Goal: Task Accomplishment & Management: Complete application form

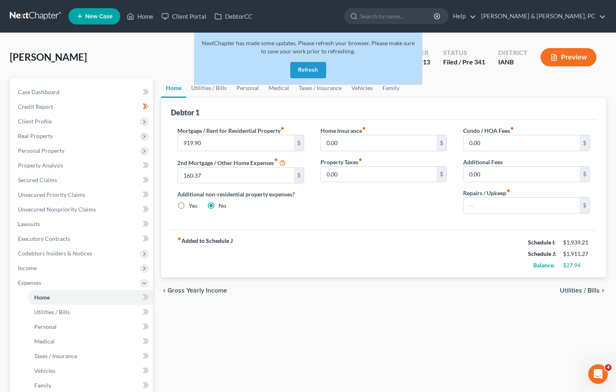
click at [305, 69] on button "Refresh" at bounding box center [308, 70] width 36 height 16
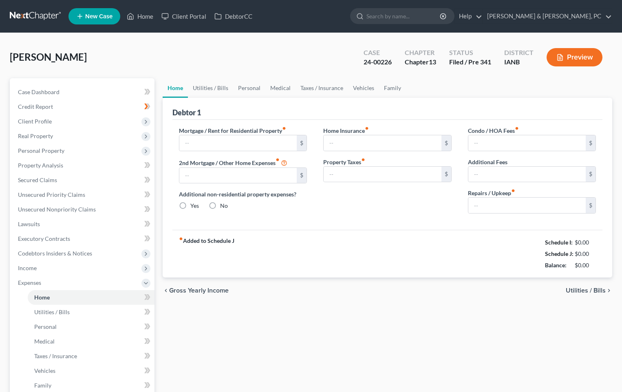
type input "919.90"
type input "160.37"
radio input "true"
type input "0.00"
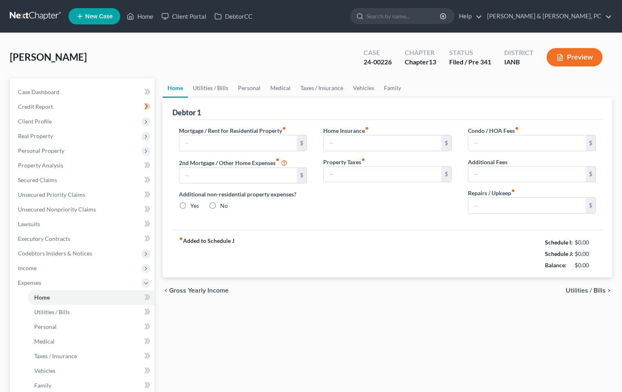
type input "0.00"
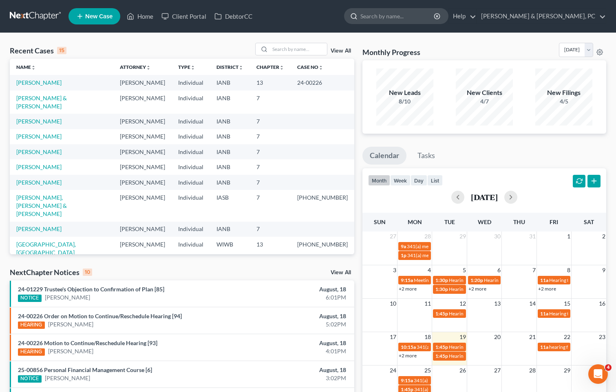
click at [435, 18] on input "search" at bounding box center [397, 16] width 75 height 15
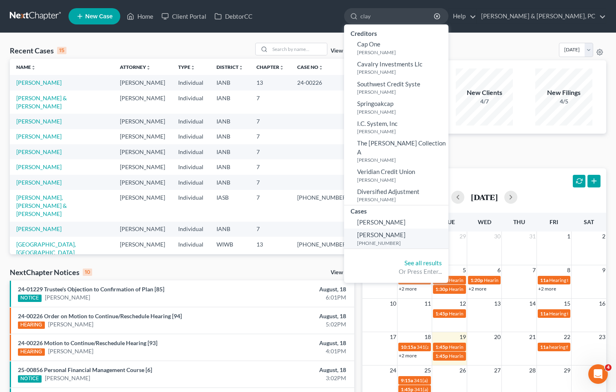
type input "clay"
click at [446, 240] on small "[PHONE_NUMBER]" at bounding box center [401, 243] width 89 height 7
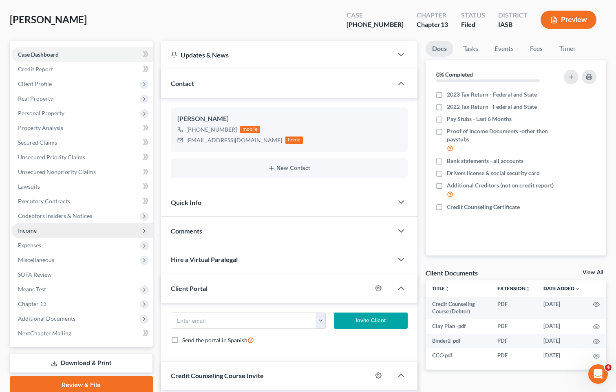
scroll to position [7, 0]
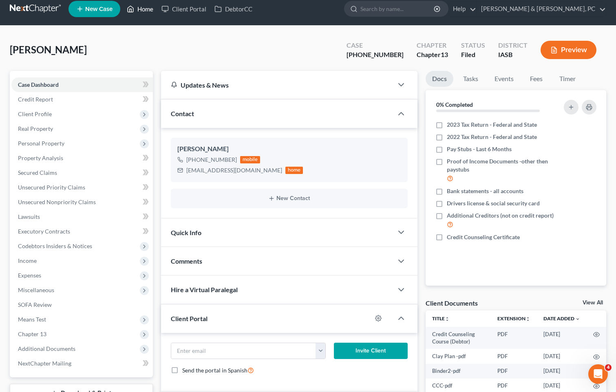
click at [145, 10] on link "Home" at bounding box center [140, 9] width 35 height 15
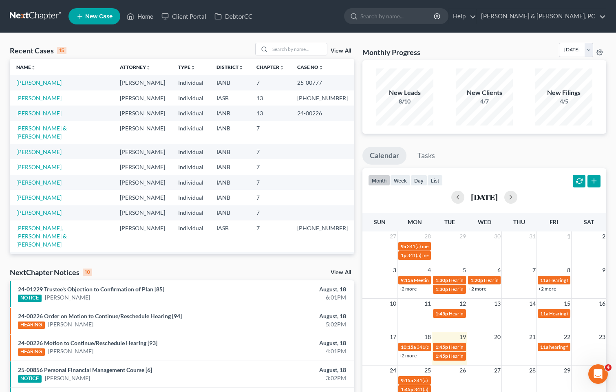
click at [200, 99] on td "Individual" at bounding box center [191, 98] width 38 height 15
click at [42, 100] on link "[PERSON_NAME]" at bounding box center [38, 98] width 45 height 7
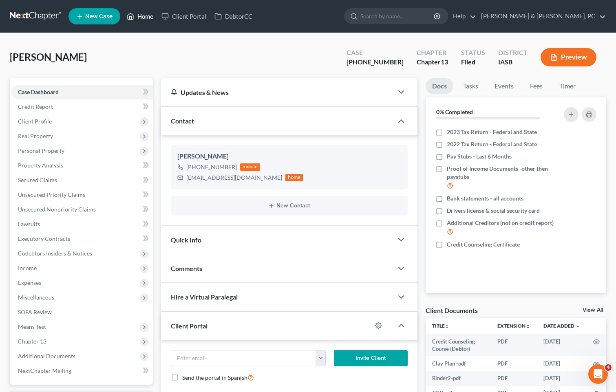
click at [148, 15] on link "Home" at bounding box center [140, 16] width 35 height 15
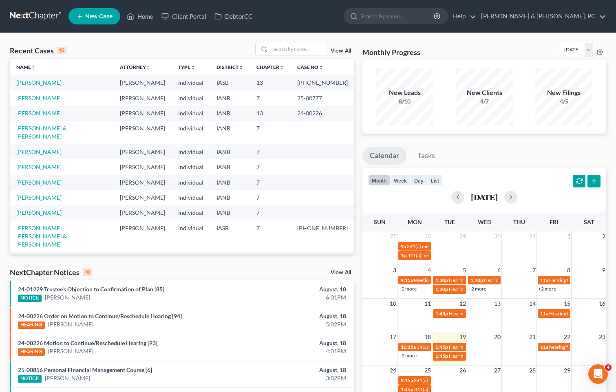
drag, startPoint x: 32, startPoint y: 83, endPoint x: 109, endPoint y: 56, distance: 81.5
click at [109, 56] on div "Recent Cases 15 View All" at bounding box center [182, 51] width 345 height 16
click at [476, 13] on link "Help" at bounding box center [462, 16] width 27 height 15
click at [476, 32] on link "Help Center" at bounding box center [443, 34] width 65 height 14
click at [347, 49] on link "View All" at bounding box center [341, 51] width 20 height 6
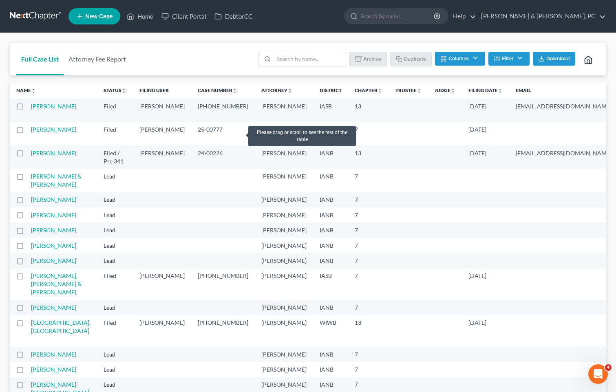
click at [28, 108] on label at bounding box center [28, 108] width 0 height 0
click at [31, 108] on input "checkbox" at bounding box center [33, 104] width 5 height 5
checkbox input "true"
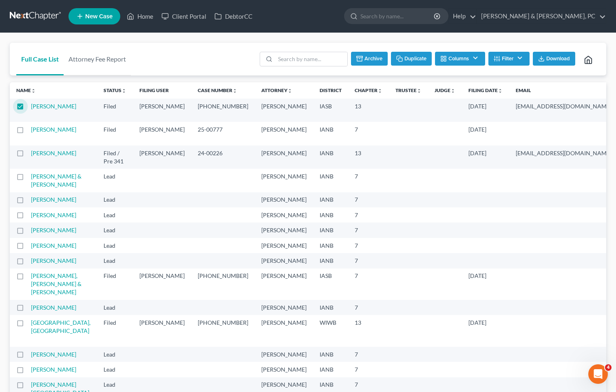
click at [415, 57] on button "Duplicate" at bounding box center [411, 59] width 41 height 14
click at [140, 18] on link "Home" at bounding box center [140, 16] width 35 height 15
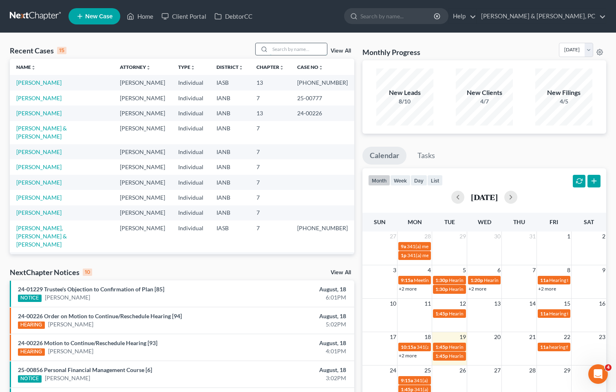
click at [309, 47] on input "search" at bounding box center [298, 49] width 57 height 12
type input "clay"
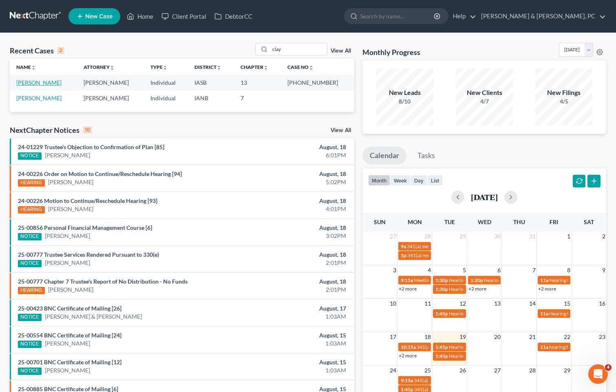
click at [28, 82] on link "[PERSON_NAME]" at bounding box center [38, 82] width 45 height 7
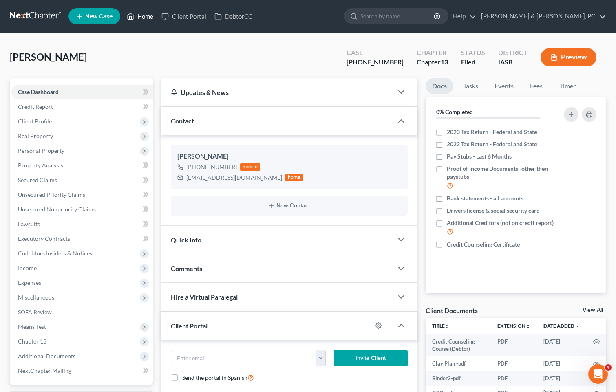
click at [154, 20] on link "Home" at bounding box center [140, 16] width 35 height 15
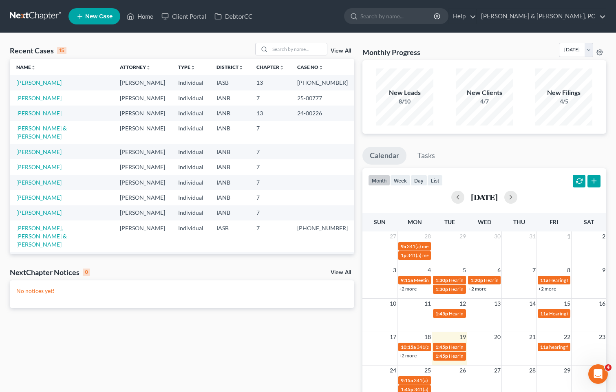
click at [344, 51] on link "View All" at bounding box center [341, 51] width 20 height 6
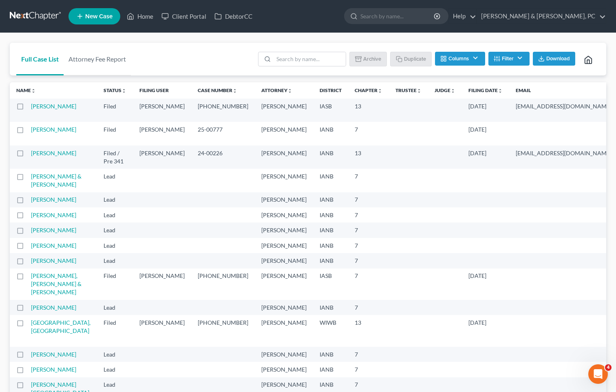
click at [28, 108] on label at bounding box center [28, 108] width 0 height 0
click at [31, 108] on input "checkbox" at bounding box center [33, 104] width 5 height 5
checkbox input "true"
click at [416, 59] on button "Duplicate" at bounding box center [411, 59] width 41 height 14
click at [35, 96] on th "Name unfold_more expand_more expand_less" at bounding box center [53, 90] width 87 height 16
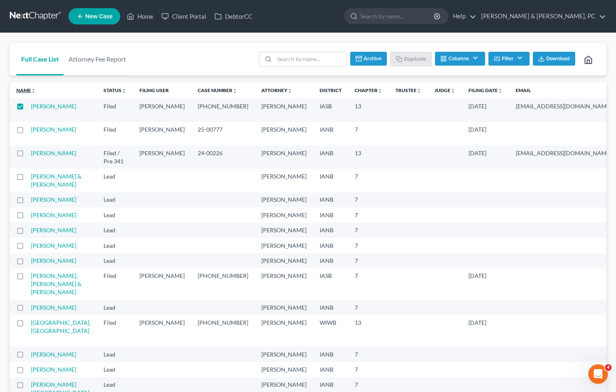
click at [34, 88] on link "Name unfold_more expand_more expand_less" at bounding box center [26, 90] width 20 height 6
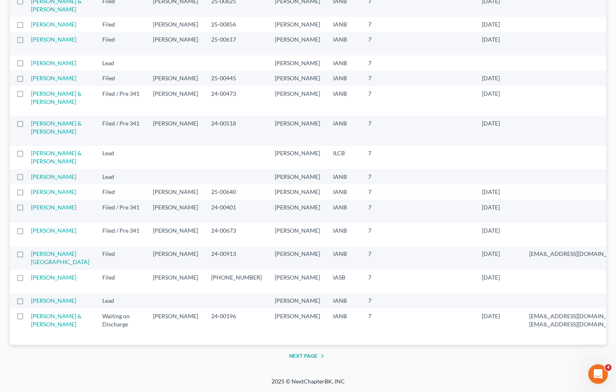
scroll to position [1509, 0]
click at [309, 355] on button "Next Page" at bounding box center [308, 356] width 38 height 10
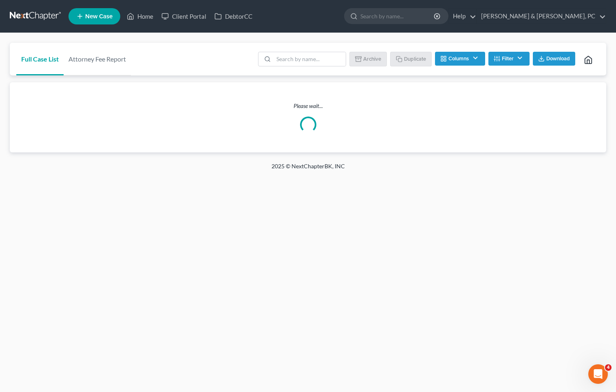
scroll to position [0, 0]
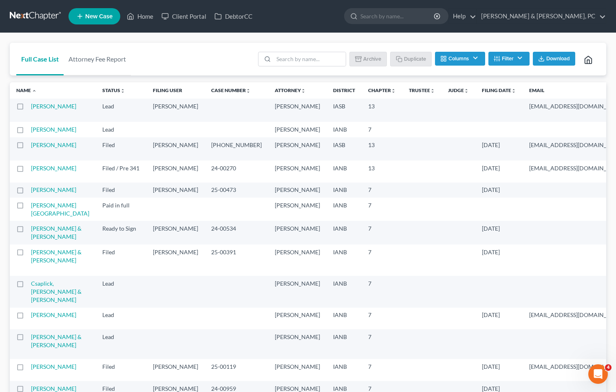
click at [49, 111] on td "[PERSON_NAME]" at bounding box center [63, 110] width 65 height 23
click at [47, 108] on link "[PERSON_NAME]" at bounding box center [53, 106] width 45 height 7
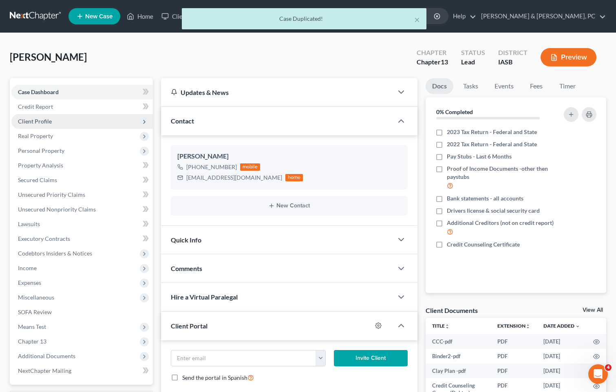
click at [50, 122] on span "Client Profile" at bounding box center [35, 121] width 34 height 7
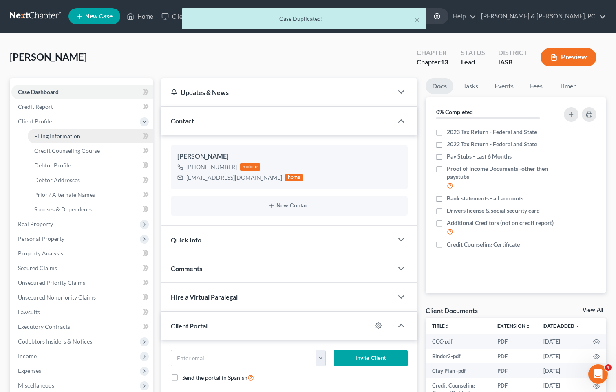
click at [53, 134] on span "Filing Information" at bounding box center [57, 136] width 46 height 7
select select "1"
select select "0"
select select "3"
select select "30"
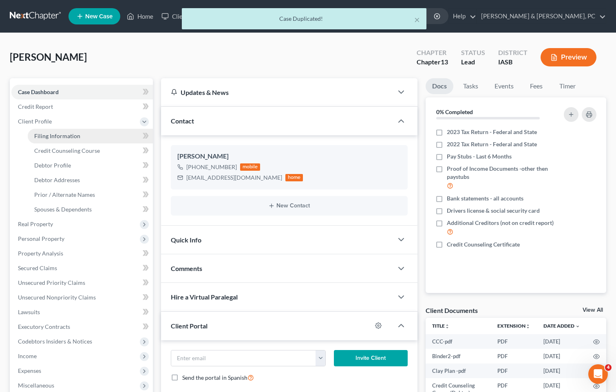
select select "0"
select select "16"
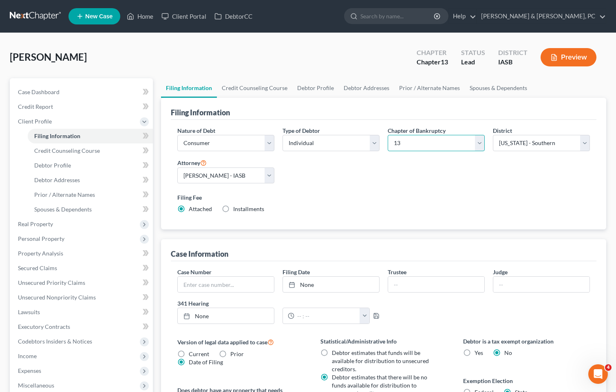
click at [481, 144] on select "Select 7 11 12 13" at bounding box center [436, 143] width 97 height 16
select select "0"
click at [388, 135] on select "Select 7 11 12 13" at bounding box center [436, 143] width 97 height 16
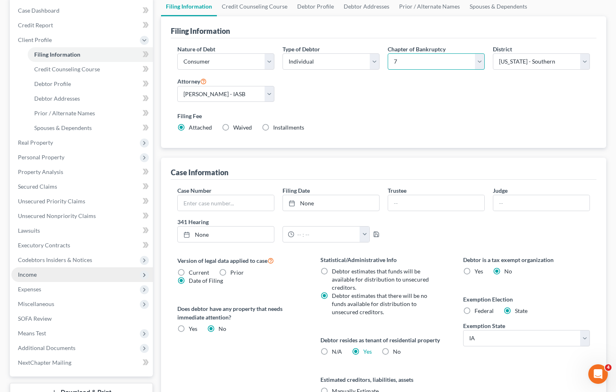
scroll to position [122, 0]
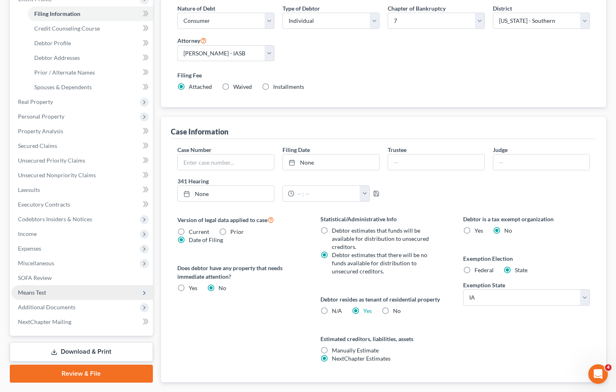
click at [39, 288] on span "Means Test" at bounding box center [81, 292] width 141 height 15
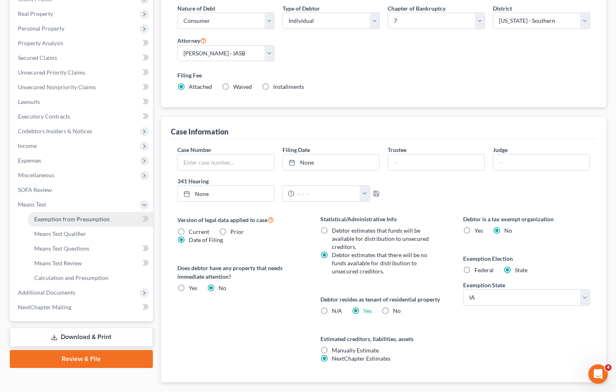
click at [67, 223] on link "Exemption from Presumption" at bounding box center [90, 219] width 125 height 15
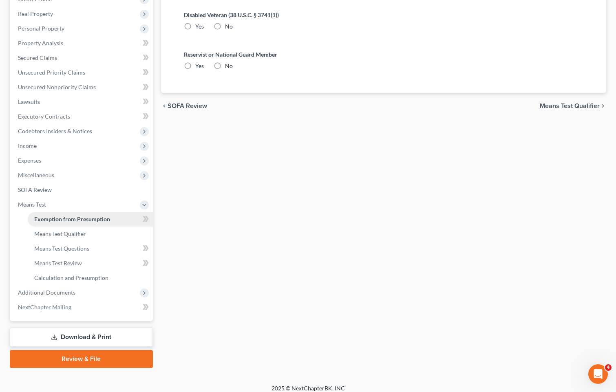
radio input "true"
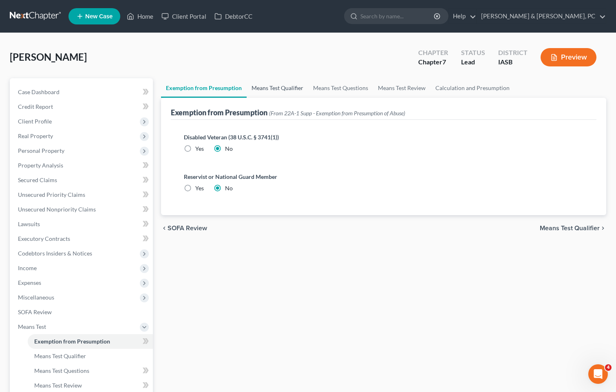
click at [273, 85] on link "Means Test Qualifier" at bounding box center [278, 88] width 62 height 20
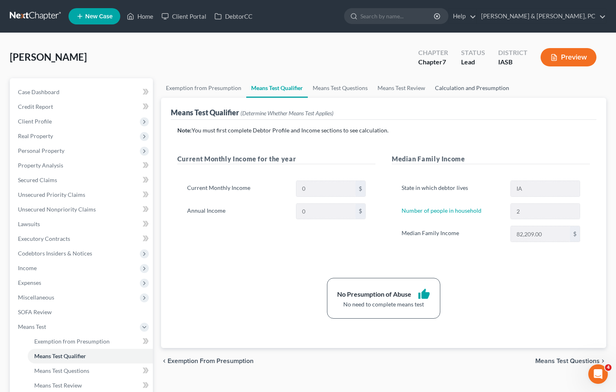
click at [469, 90] on link "Calculation and Presumption" at bounding box center [472, 88] width 84 height 20
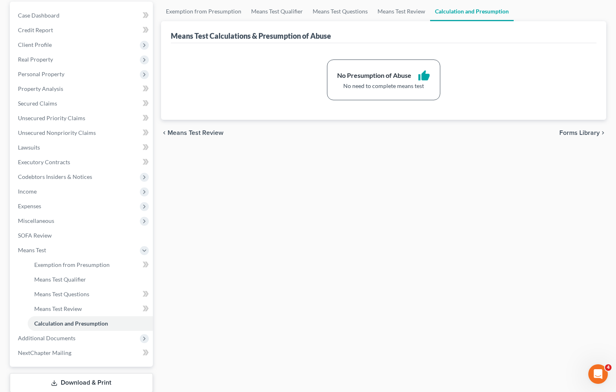
scroll to position [82, 0]
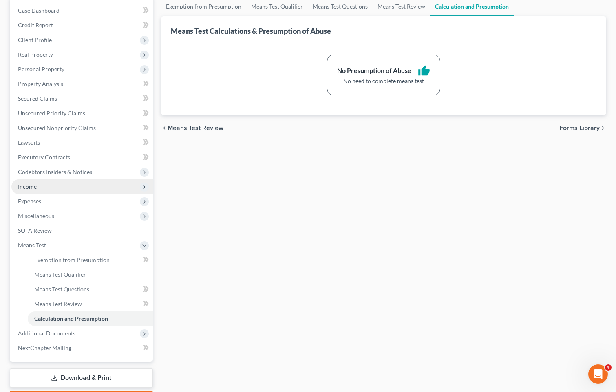
click at [37, 183] on span "Income" at bounding box center [81, 186] width 141 height 15
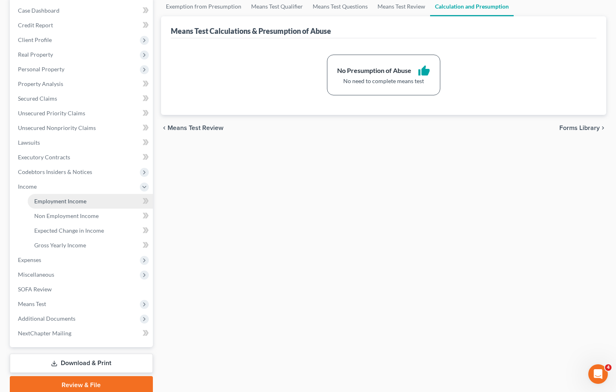
click at [76, 198] on span "Employment Income" at bounding box center [60, 201] width 52 height 7
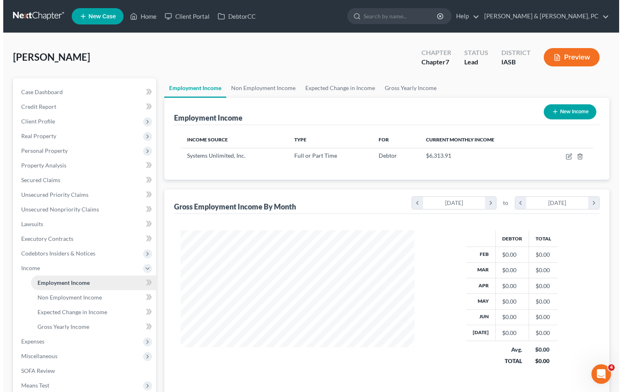
scroll to position [146, 250]
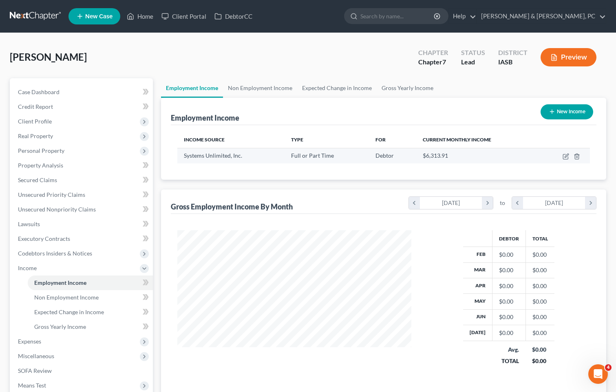
click at [232, 156] on span "Systems Unlimited, Inc." at bounding box center [213, 155] width 58 height 7
click at [567, 158] on icon "button" at bounding box center [566, 156] width 7 height 7
select select "0"
select select "16"
select select "2"
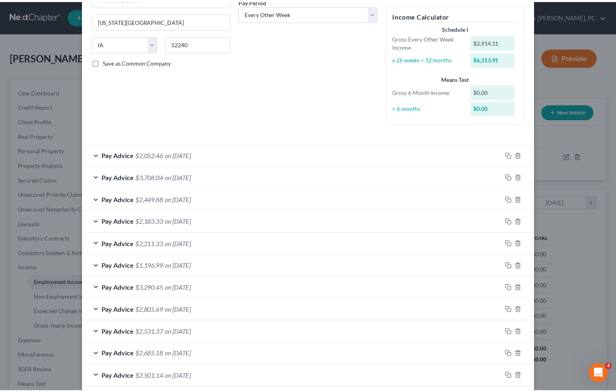
scroll to position [0, 0]
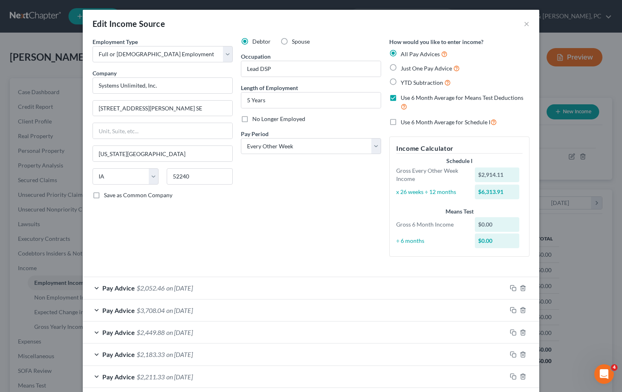
click at [520, 24] on div "Edit Income Source ×" at bounding box center [311, 24] width 457 height 28
click at [525, 26] on button "×" at bounding box center [527, 24] width 6 height 10
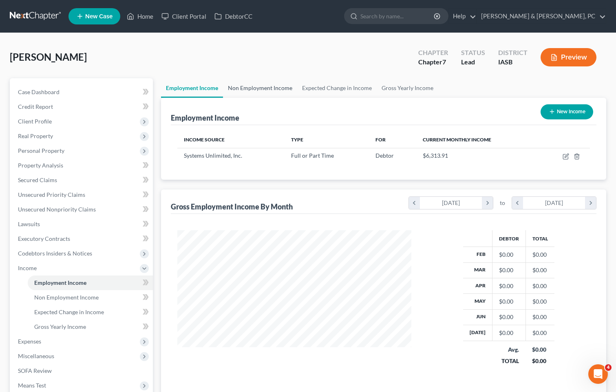
click at [252, 90] on link "Non Employment Income" at bounding box center [260, 88] width 74 height 20
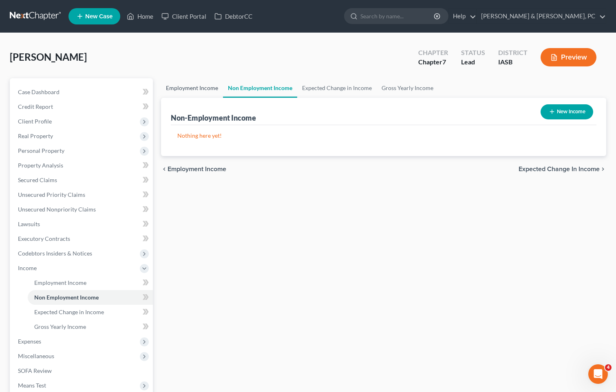
click at [211, 94] on link "Employment Income" at bounding box center [192, 88] width 62 height 20
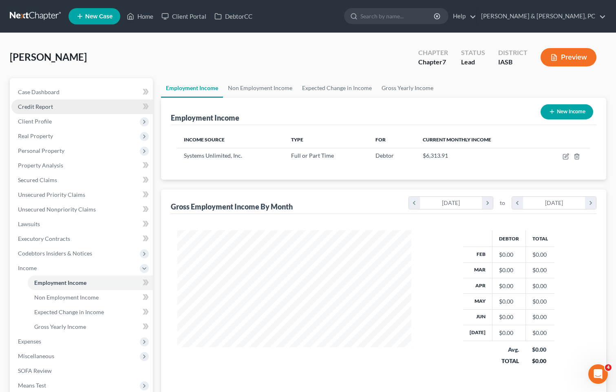
scroll to position [146, 250]
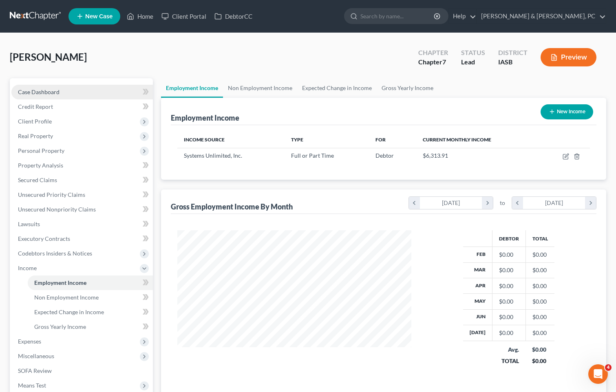
click at [56, 89] on span "Case Dashboard" at bounding box center [39, 91] width 42 height 7
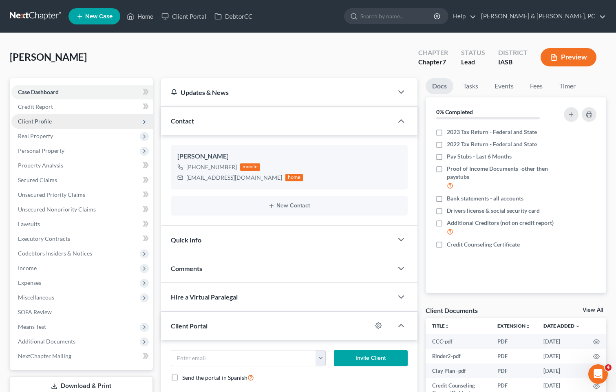
click at [46, 122] on span "Client Profile" at bounding box center [35, 121] width 34 height 7
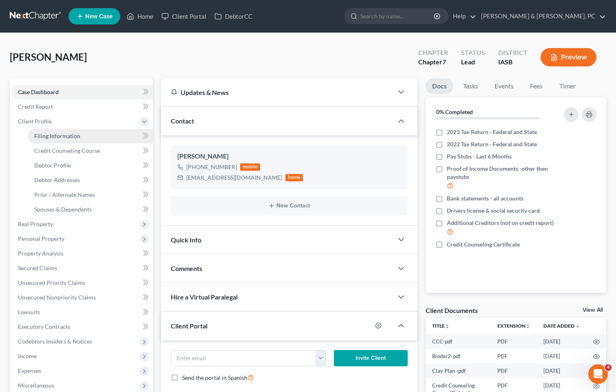
click at [80, 133] on link "Filing Information" at bounding box center [90, 136] width 125 height 15
select select "1"
select select "0"
select select "30"
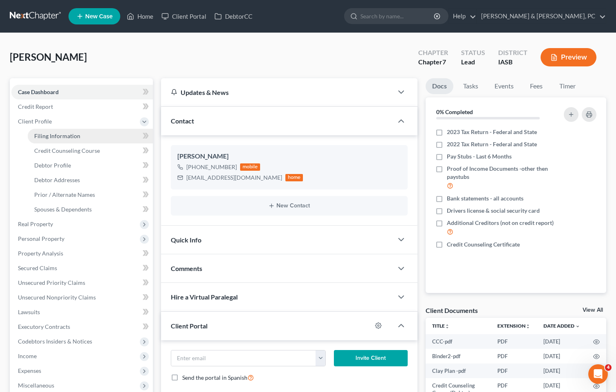
select select "0"
select select "16"
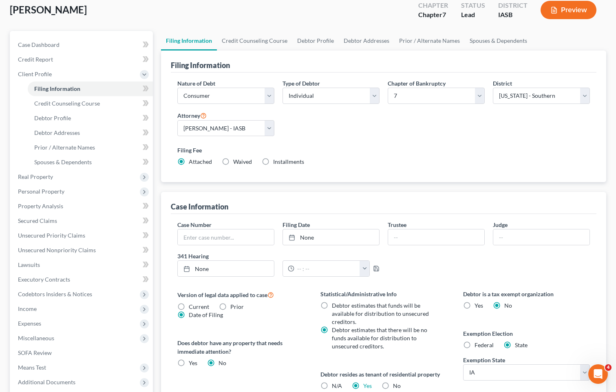
scroll to position [7, 0]
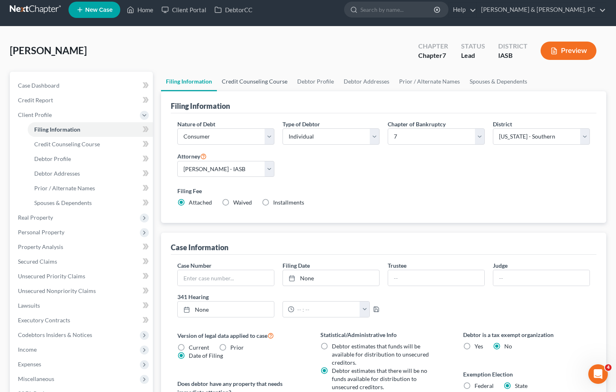
click at [256, 85] on link "Credit Counseling Course" at bounding box center [254, 82] width 75 height 20
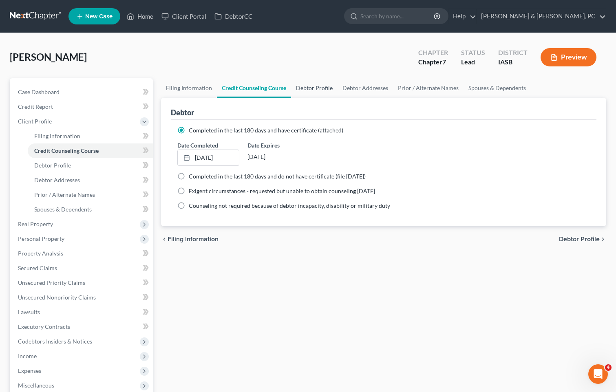
click at [317, 92] on link "Debtor Profile" at bounding box center [314, 88] width 46 height 20
select select "0"
select select "1"
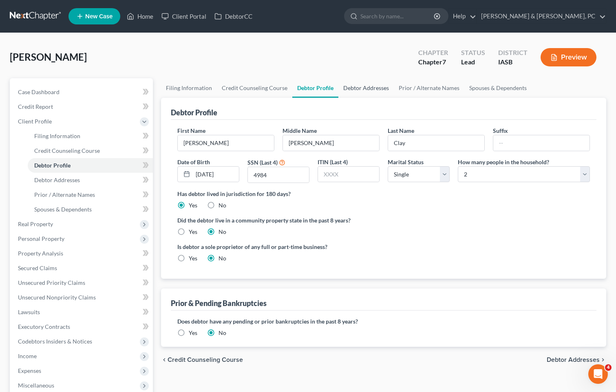
click at [372, 82] on link "Debtor Addresses" at bounding box center [365, 88] width 55 height 20
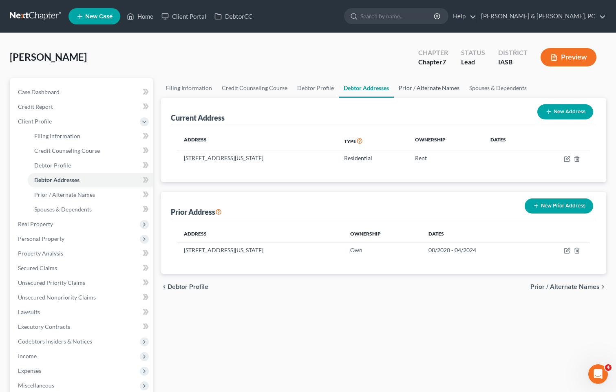
click at [447, 85] on link "Prior / Alternate Names" at bounding box center [429, 88] width 71 height 20
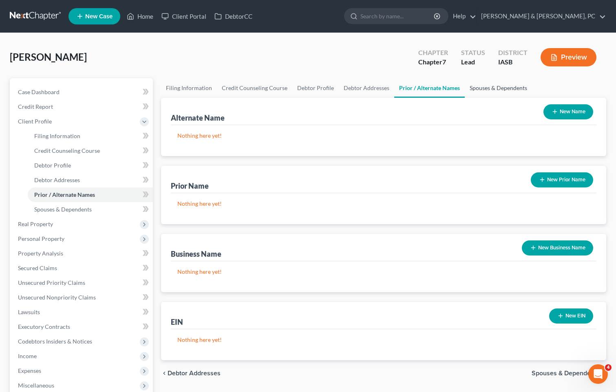
click at [500, 90] on link "Spouses & Dependents" at bounding box center [498, 88] width 67 height 20
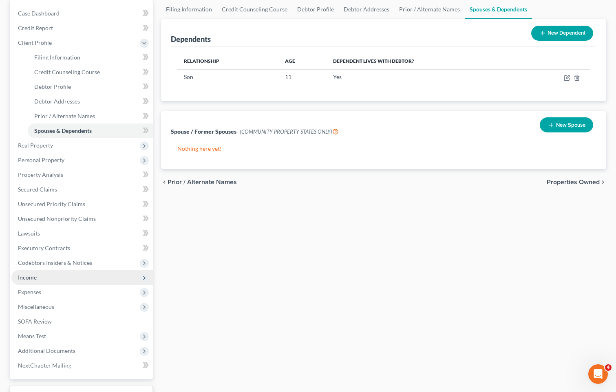
scroll to position [122, 0]
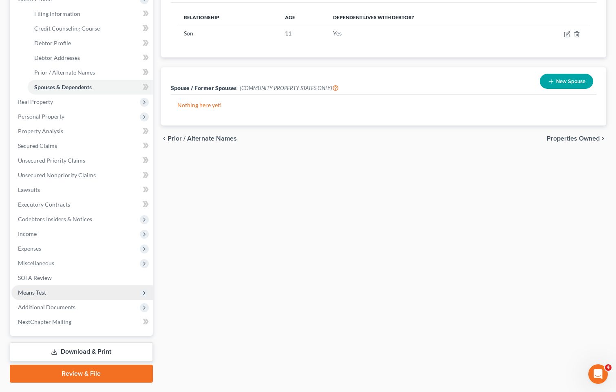
click at [44, 288] on span "Means Test" at bounding box center [81, 292] width 141 height 15
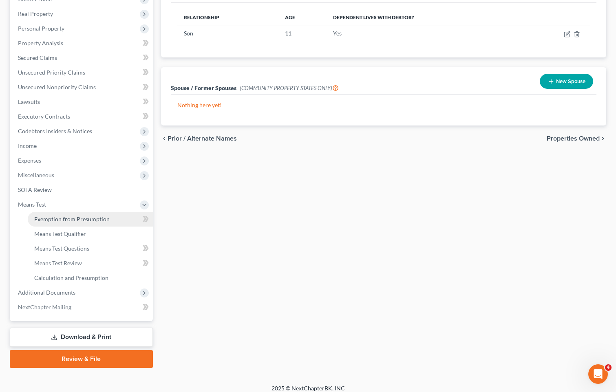
click at [68, 217] on span "Exemption from Presumption" at bounding box center [71, 219] width 75 height 7
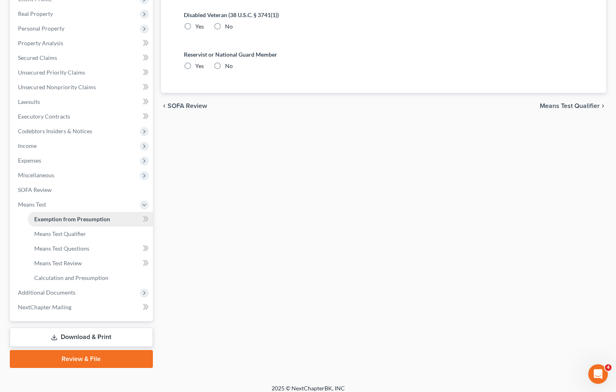
radio input "true"
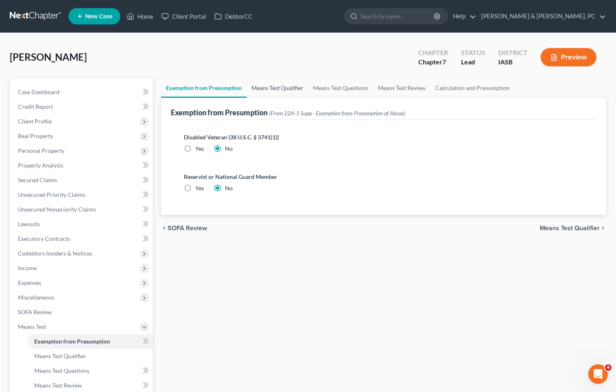
click at [267, 80] on link "Means Test Qualifier" at bounding box center [278, 88] width 62 height 20
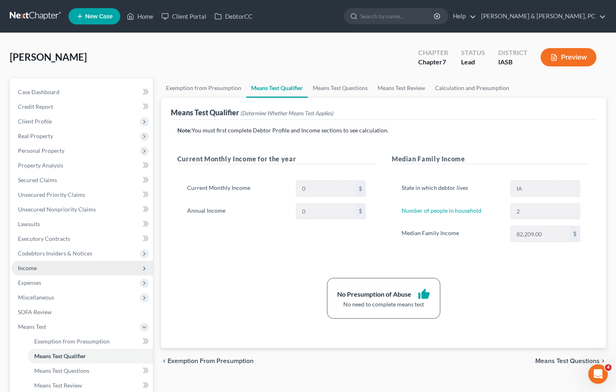
click at [35, 270] on span "Income" at bounding box center [27, 268] width 19 height 7
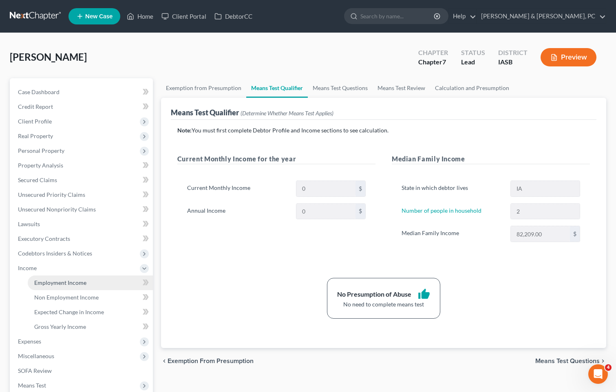
click at [73, 279] on span "Employment Income" at bounding box center [60, 282] width 52 height 7
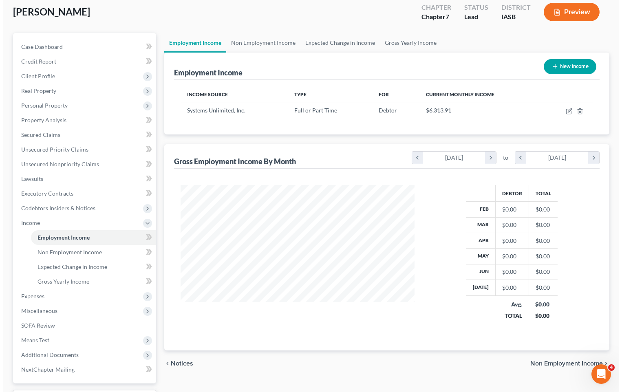
scroll to position [41, 0]
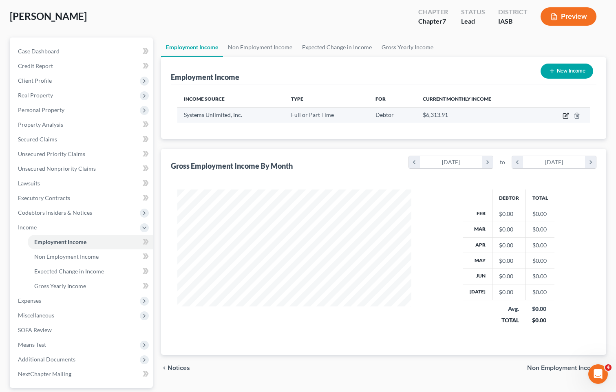
click at [565, 116] on icon "button" at bounding box center [567, 115] width 4 height 4
select select "0"
select select "16"
select select "2"
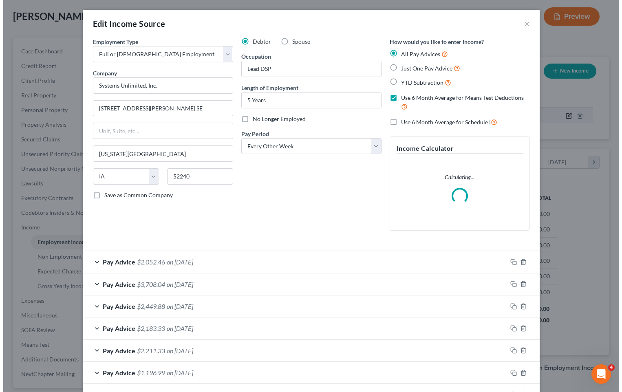
scroll to position [146, 253]
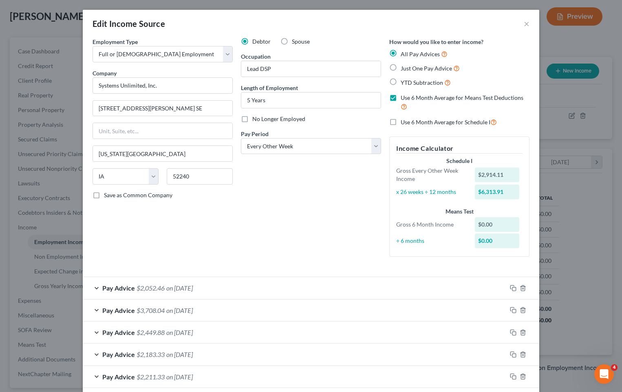
click at [247, 289] on div "Pay Advice $2,052.46 on [DATE]" at bounding box center [295, 288] width 424 height 22
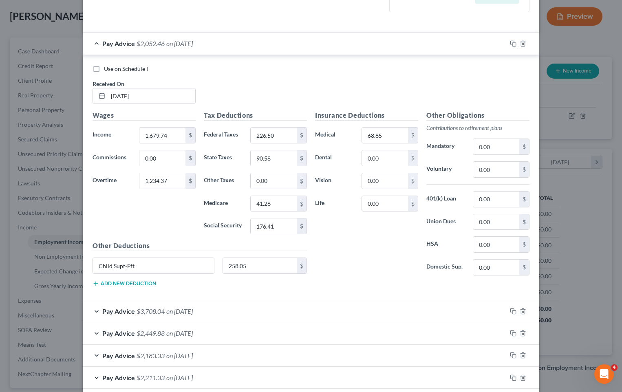
scroll to position [41, 0]
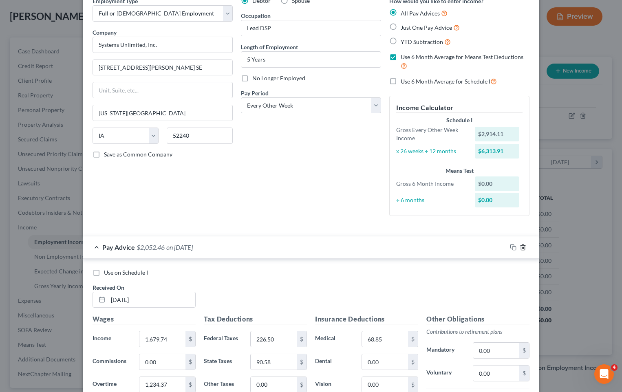
click at [521, 249] on icon "button" at bounding box center [523, 247] width 7 height 7
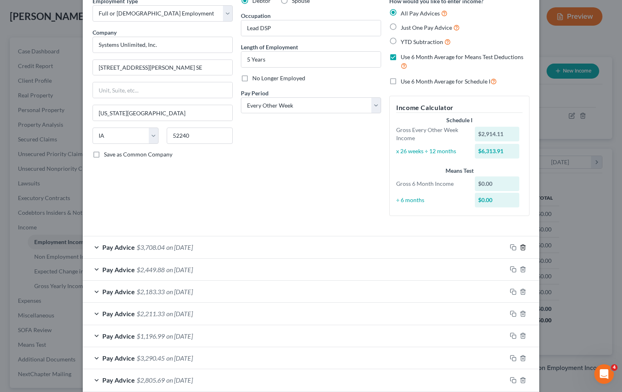
click at [521, 249] on icon "button" at bounding box center [523, 247] width 7 height 7
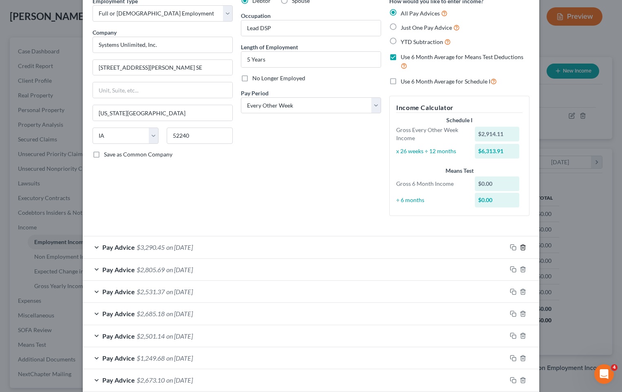
click at [521, 249] on icon "button" at bounding box center [523, 247] width 7 height 7
click at [521, 266] on icon "button" at bounding box center [523, 269] width 7 height 7
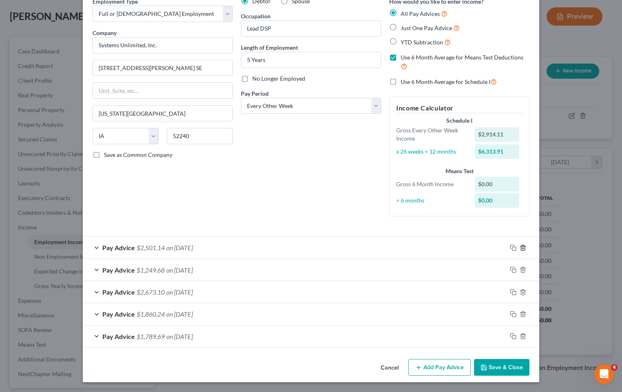
click at [521, 249] on icon "button" at bounding box center [523, 248] width 7 height 7
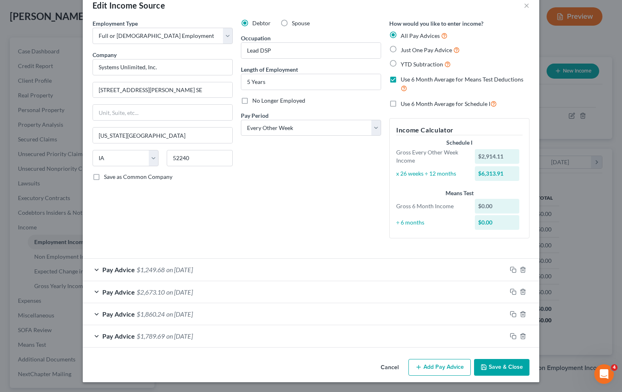
scroll to position [18, 0]
click at [521, 249] on div "Employment Type * Select Full or [DEMOGRAPHIC_DATA] Employment Self Employment …" at bounding box center [310, 135] width 445 height 233
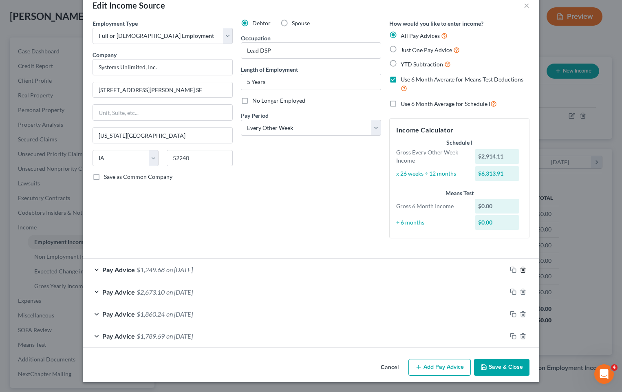
drag, startPoint x: 519, startPoint y: 264, endPoint x: 520, endPoint y: 269, distance: 4.8
click at [519, 267] on div at bounding box center [523, 269] width 33 height 13
click at [521, 269] on icon "button" at bounding box center [523, 270] width 7 height 7
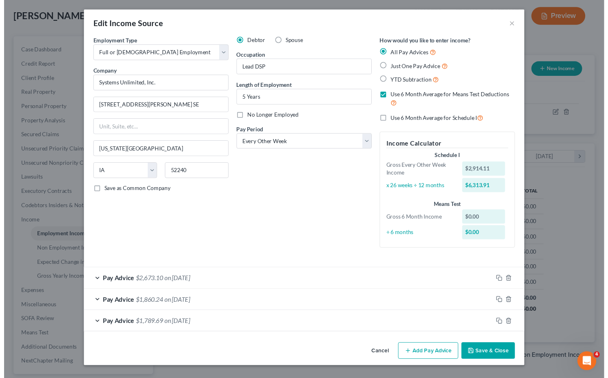
scroll to position [0, 0]
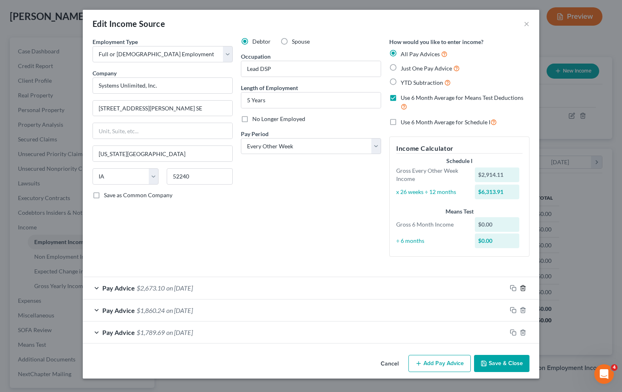
click at [520, 288] on icon "button" at bounding box center [523, 288] width 7 height 7
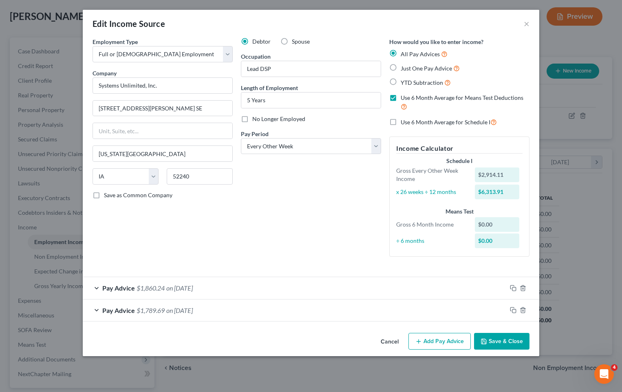
click at [521, 294] on div at bounding box center [523, 288] width 33 height 13
click at [524, 289] on line "button" at bounding box center [524, 289] width 0 height 2
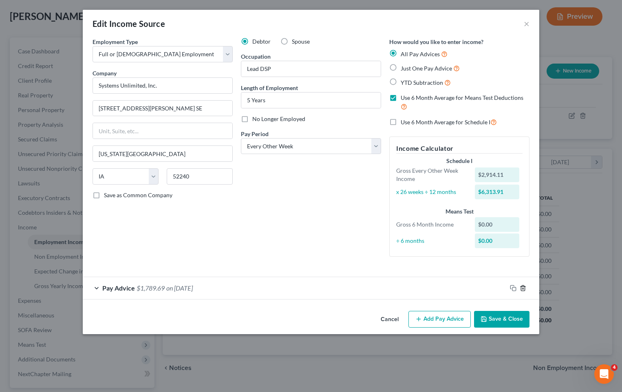
click at [524, 289] on line "button" at bounding box center [524, 289] width 0 height 2
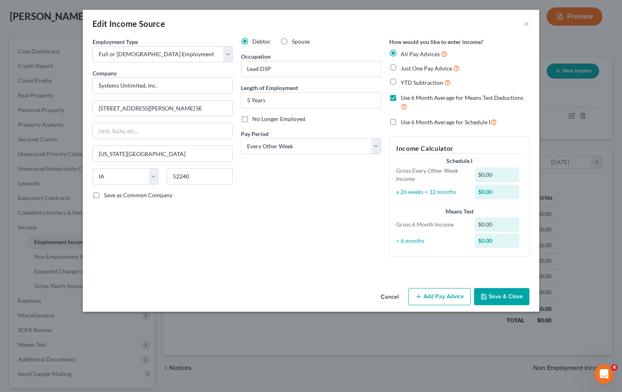
scroll to position [146, 253]
click at [445, 296] on button "Add Pay Advice" at bounding box center [440, 296] width 62 height 17
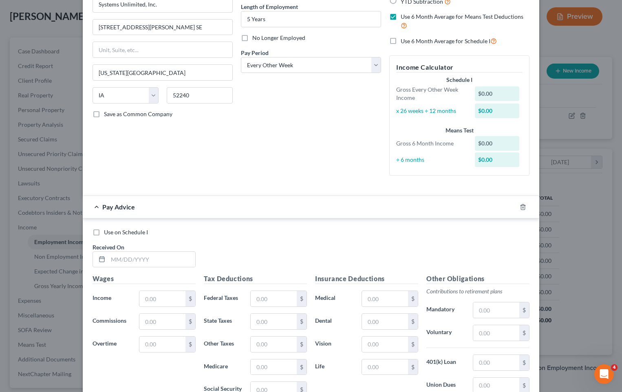
scroll to position [163, 0]
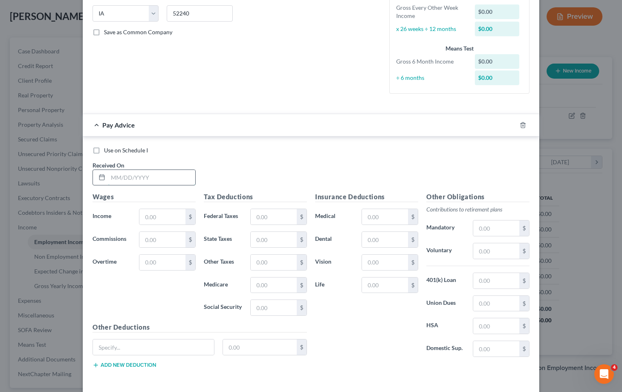
click at [134, 177] on input "text" at bounding box center [151, 177] width 87 height 15
type input "[DATE]"
type input "1,860.37"
click at [271, 219] on input "text" at bounding box center [274, 216] width 46 height 15
type input "247.25"
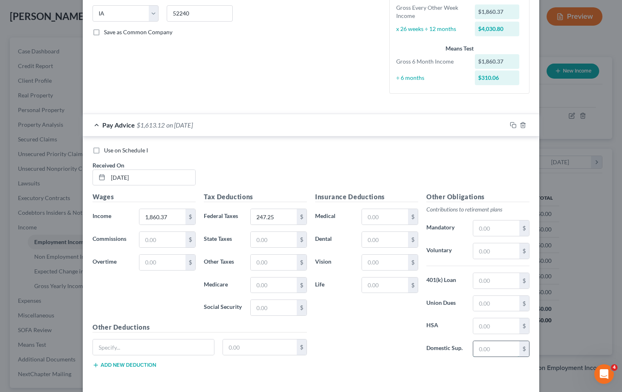
drag, startPoint x: 487, startPoint y: 348, endPoint x: 486, endPoint y: 344, distance: 4.2
click at [487, 348] on input "text" at bounding box center [496, 348] width 46 height 15
type input "258.05"
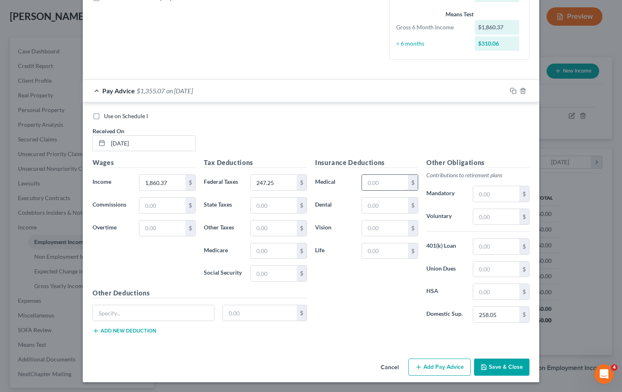
click at [382, 181] on input "text" at bounding box center [385, 182] width 46 height 15
type input "68.85"
click at [451, 369] on button "Add Pay Advice" at bounding box center [440, 367] width 62 height 17
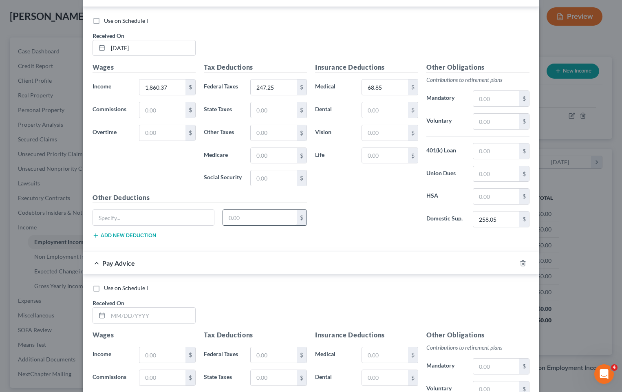
scroll to position [320, 0]
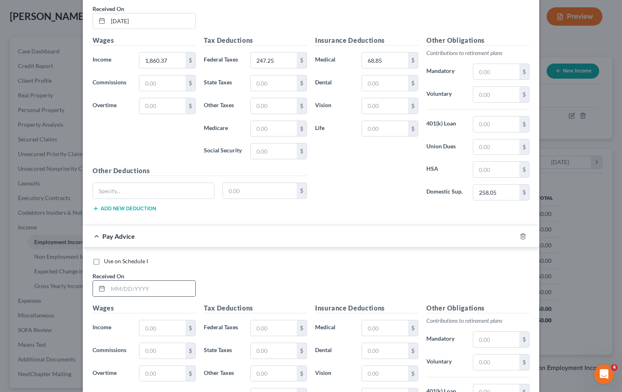
click at [129, 290] on input "text" at bounding box center [151, 288] width 87 height 15
type input "[DATE]"
type input "2,448.26"
click at [275, 328] on input "text" at bounding box center [274, 327] width 46 height 15
type input "385.11"
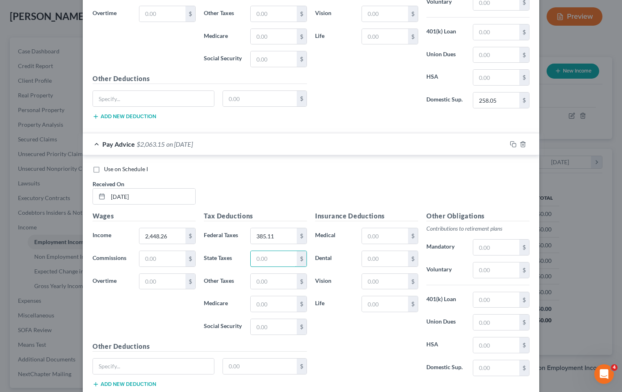
scroll to position [442, 0]
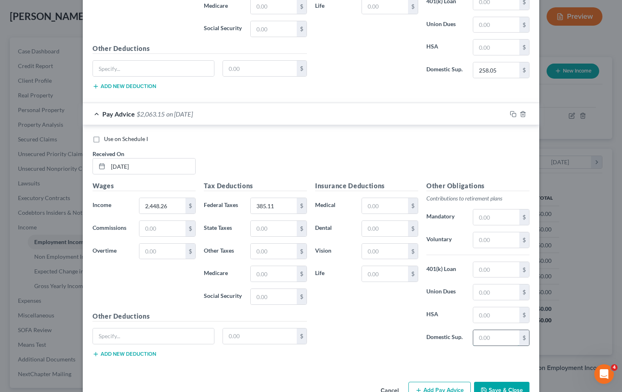
click at [485, 341] on input "text" at bounding box center [496, 337] width 46 height 15
type input "258.05"
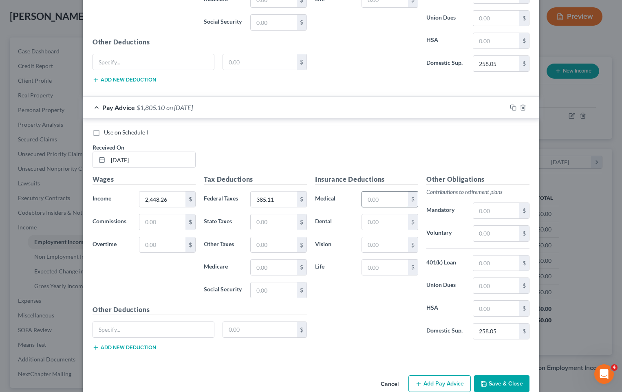
click at [387, 203] on input "text" at bounding box center [385, 199] width 46 height 15
type input "68.85"
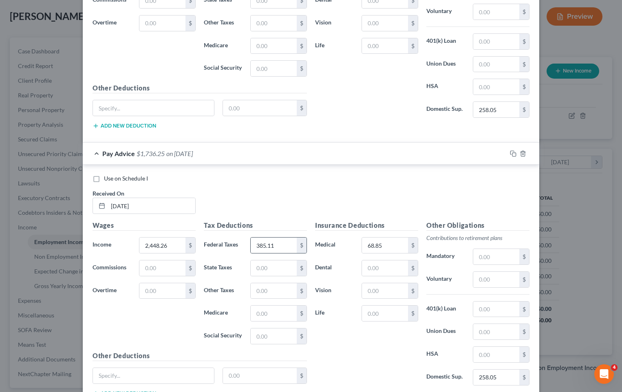
scroll to position [465, 0]
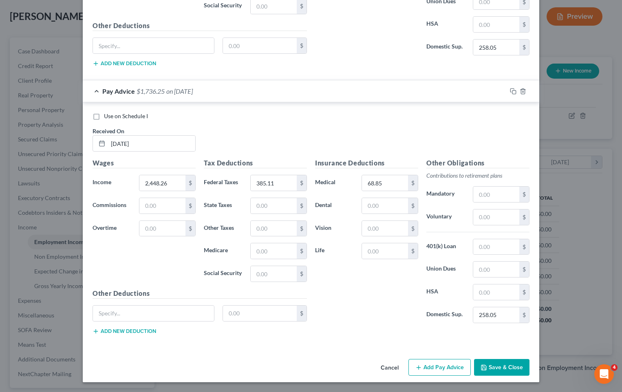
click at [428, 368] on button "Add Pay Advice" at bounding box center [440, 367] width 62 height 17
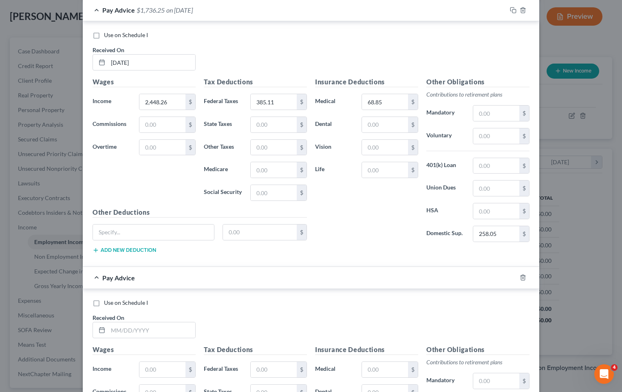
scroll to position [546, 0]
click at [129, 329] on input "text" at bounding box center [151, 329] width 87 height 15
type input "[DATE]"
drag, startPoint x: 158, startPoint y: 369, endPoint x: 163, endPoint y: 369, distance: 5.3
click at [158, 369] on input "text" at bounding box center [162, 369] width 46 height 15
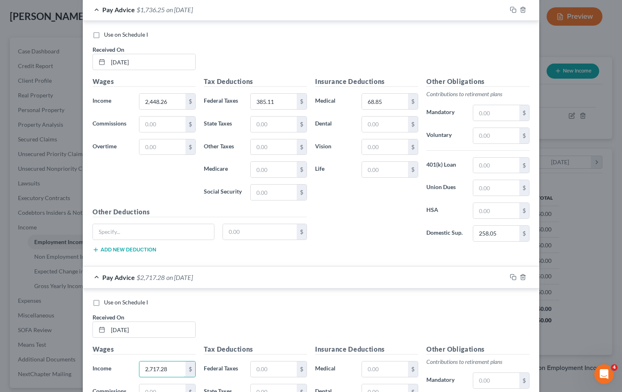
type input "2,717.28"
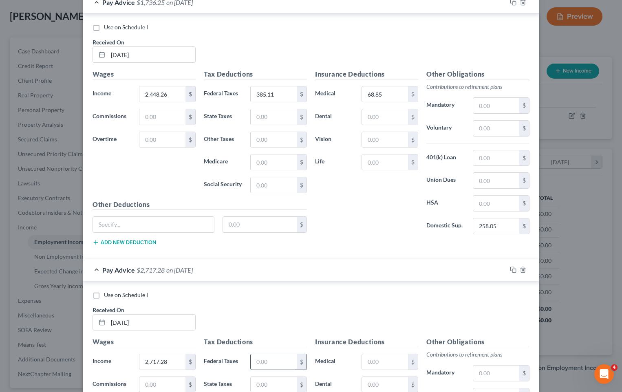
click at [269, 362] on input "text" at bounding box center [274, 361] width 46 height 15
type input "468.90"
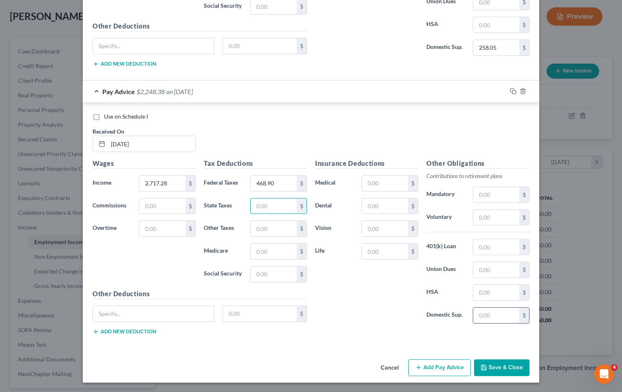
scroll to position [733, 0]
drag, startPoint x: 495, startPoint y: 316, endPoint x: 513, endPoint y: 319, distance: 18.2
click at [495, 316] on input "text" at bounding box center [496, 314] width 46 height 15
type input "258.05"
click at [370, 182] on input "text" at bounding box center [385, 182] width 46 height 15
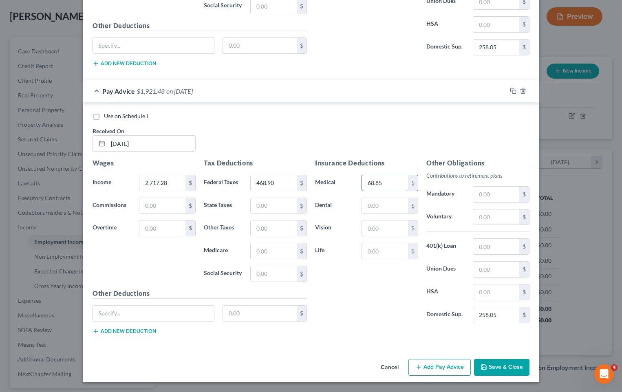
type input "68.85"
click at [435, 367] on button "Add Pay Advice" at bounding box center [440, 367] width 62 height 17
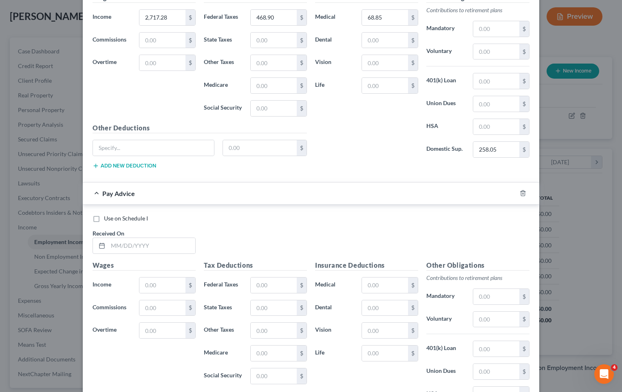
scroll to position [937, 0]
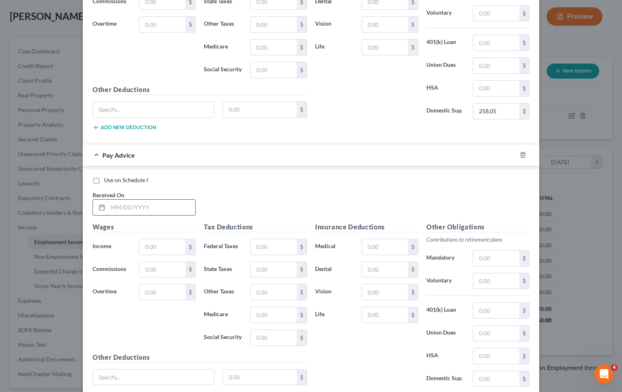
click at [154, 213] on input "text" at bounding box center [151, 207] width 87 height 15
type input "[DATE]"
type input "2,770.36"
click at [264, 244] on input "text" at bounding box center [274, 246] width 46 height 15
type input "486.65"
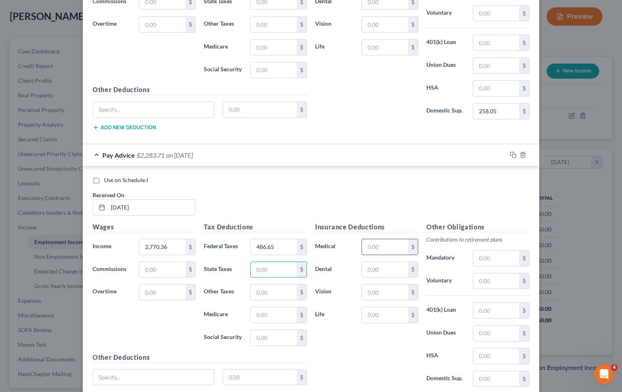
click at [378, 247] on input "text" at bounding box center [385, 246] width 46 height 15
type input "68.85"
click at [502, 376] on input "text" at bounding box center [496, 378] width 46 height 15
type input "258.05"
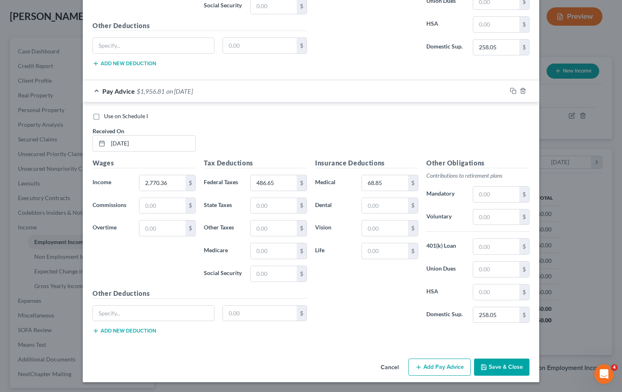
drag, startPoint x: 442, startPoint y: 363, endPoint x: 427, endPoint y: 342, distance: 26.3
click at [442, 363] on button "Add Pay Advice" at bounding box center [440, 367] width 62 height 17
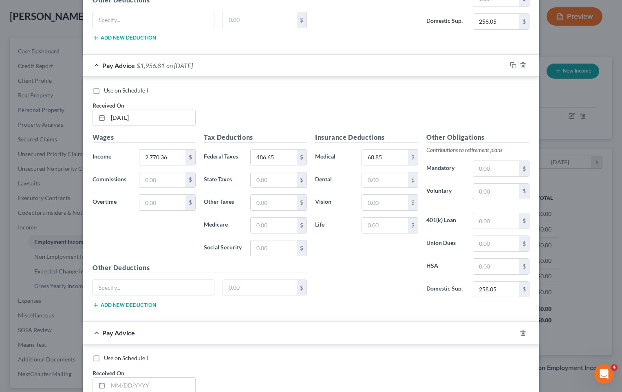
scroll to position [1164, 0]
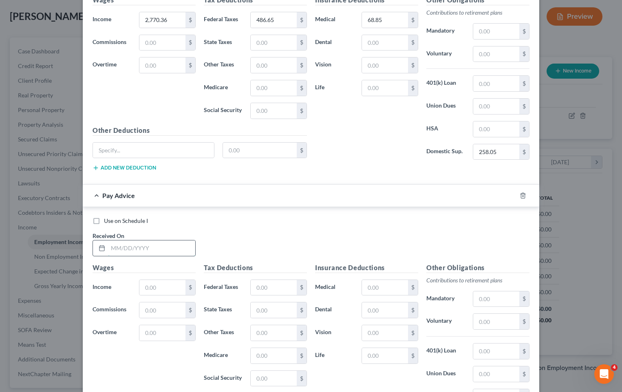
click at [150, 247] on input "text" at bounding box center [151, 248] width 87 height 15
type input "[DATE]"
type input "2,442.30"
click at [258, 291] on input "text" at bounding box center [274, 287] width 46 height 15
click at [272, 287] on input "text" at bounding box center [274, 287] width 46 height 15
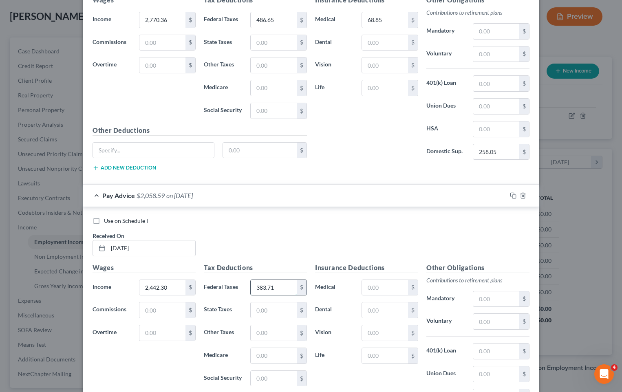
type input "383.71"
click at [387, 292] on input "text" at bounding box center [385, 287] width 46 height 15
type input "68.85"
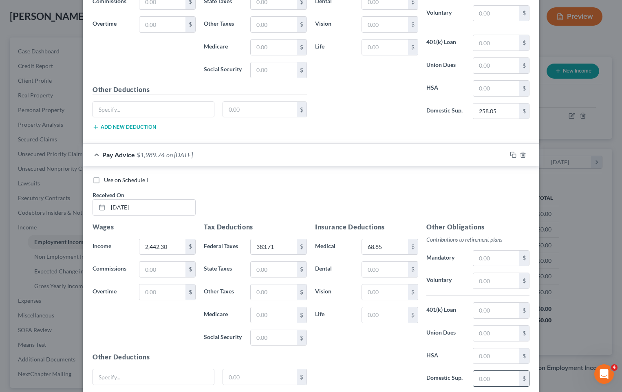
click at [486, 379] on input "text" at bounding box center [496, 378] width 46 height 15
type input "258.05"
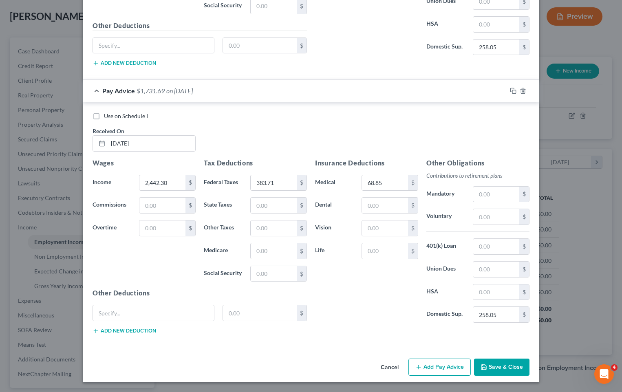
click at [451, 373] on button "Add Pay Advice" at bounding box center [440, 367] width 62 height 17
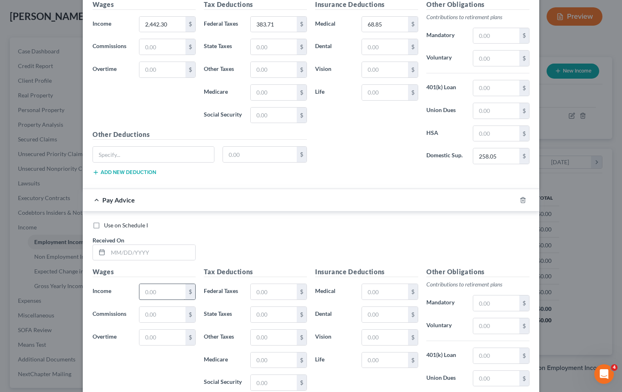
scroll to position [1432, 0]
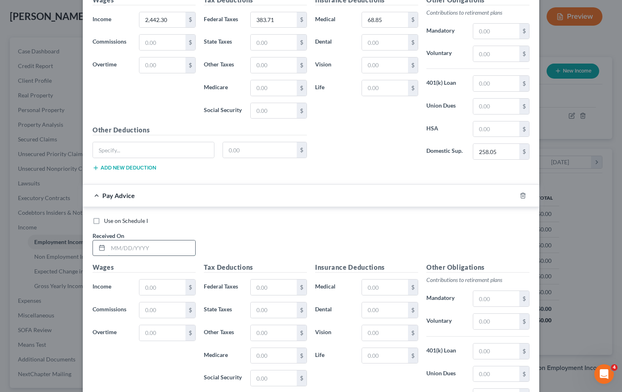
click at [140, 248] on input "text" at bounding box center [151, 248] width 87 height 15
type input "[DATE]"
type input "3,863.35"
click at [261, 285] on input "text" at bounding box center [274, 287] width 46 height 15
click at [271, 285] on input "text" at bounding box center [274, 287] width 46 height 15
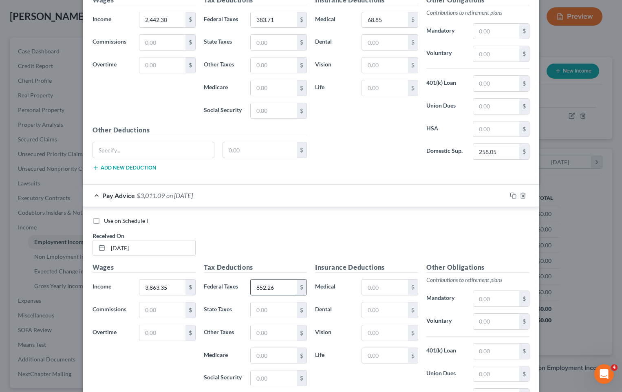
type input "852.26"
click at [380, 287] on input "text" at bounding box center [385, 287] width 46 height 15
type input "68.85"
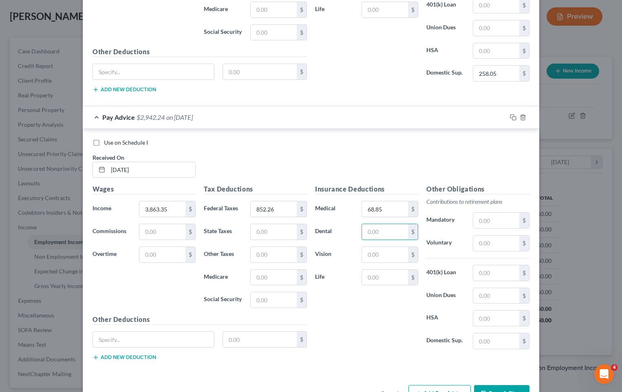
scroll to position [1513, 0]
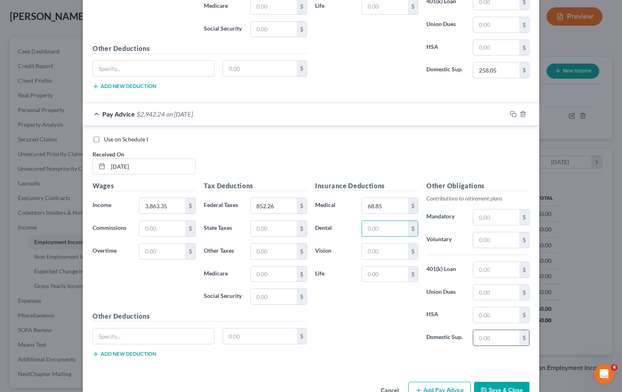
click at [486, 340] on input "text" at bounding box center [496, 337] width 46 height 15
type input "258.05"
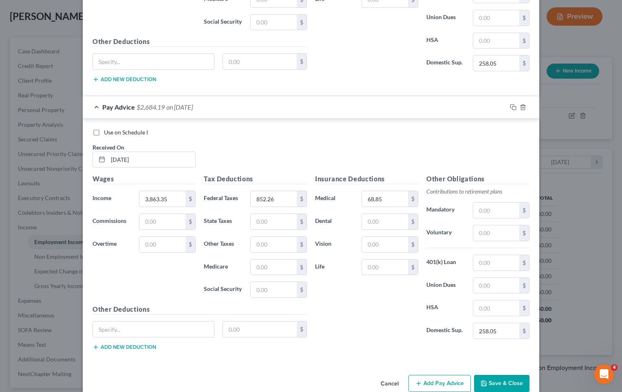
scroll to position [1536, 0]
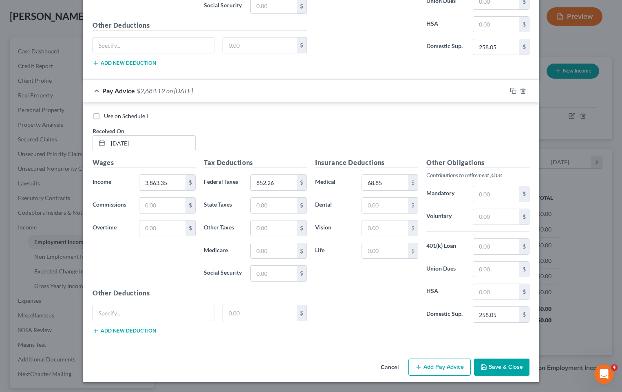
drag, startPoint x: 447, startPoint y: 365, endPoint x: 353, endPoint y: 307, distance: 110.3
click at [447, 365] on button "Add Pay Advice" at bounding box center [440, 367] width 62 height 17
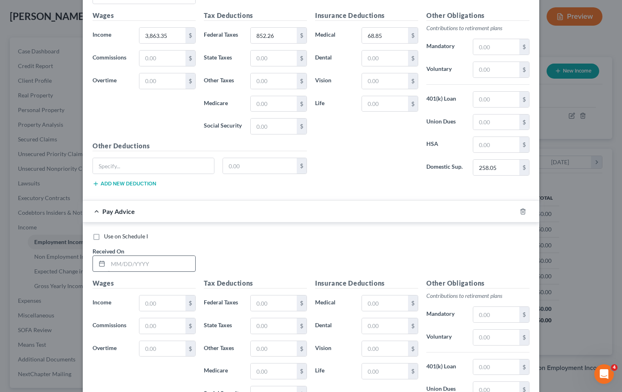
scroll to position [1699, 0]
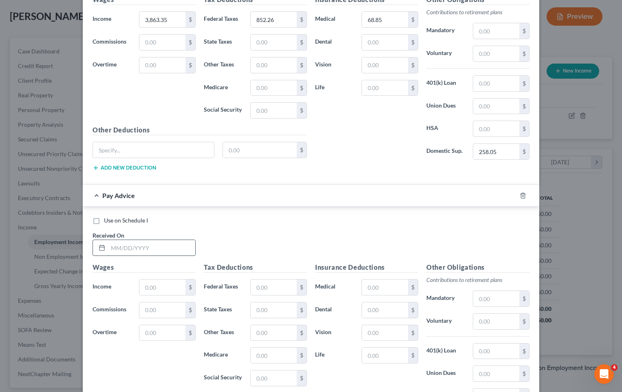
drag, startPoint x: 137, startPoint y: 250, endPoint x: 187, endPoint y: 249, distance: 49.8
click at [137, 250] on input "text" at bounding box center [151, 247] width 87 height 15
type input "[DATE]"
type input "2,452.43"
drag, startPoint x: 272, startPoint y: 291, endPoint x: 287, endPoint y: 291, distance: 15.5
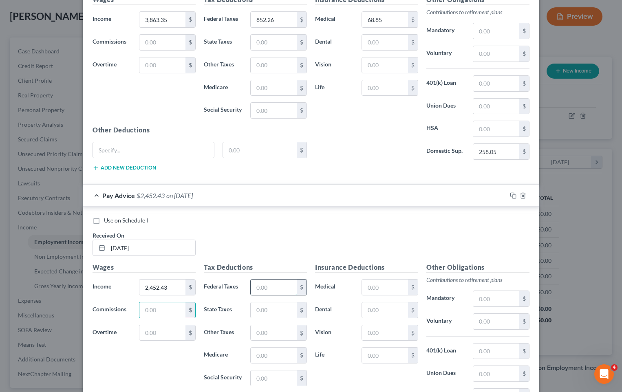
click at [272, 291] on input "text" at bounding box center [274, 287] width 46 height 15
type input "386.09"
click at [374, 289] on input "text" at bounding box center [385, 287] width 46 height 15
type input "68.85"
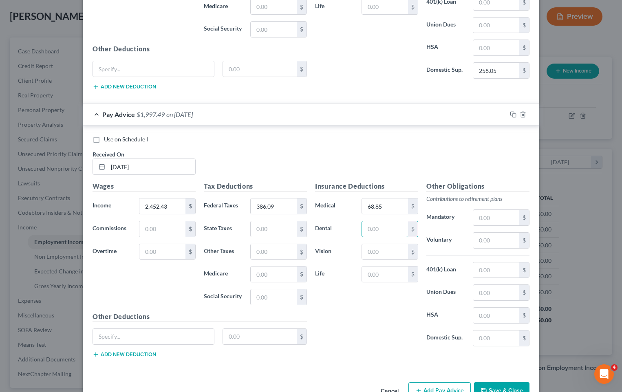
scroll to position [1781, 0]
click at [484, 329] on div "Other Obligations Contributions to retirement plans Mandatory $ Voluntary $ 401…" at bounding box center [477, 267] width 111 height 172
click at [484, 337] on input "text" at bounding box center [496, 337] width 46 height 15
type input "258.05"
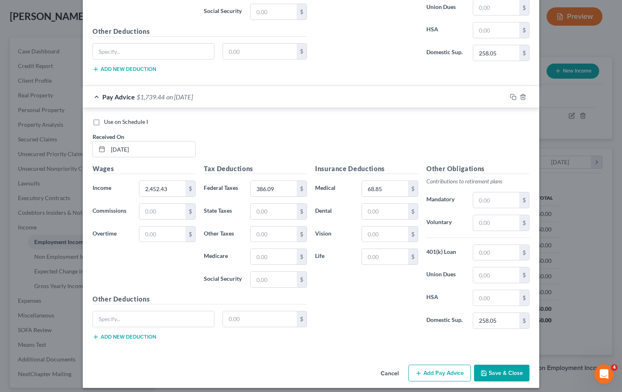
scroll to position [1804, 0]
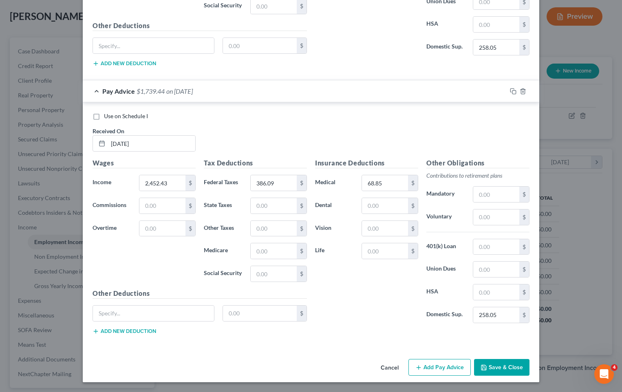
click at [442, 366] on button "Add Pay Advice" at bounding box center [440, 367] width 62 height 17
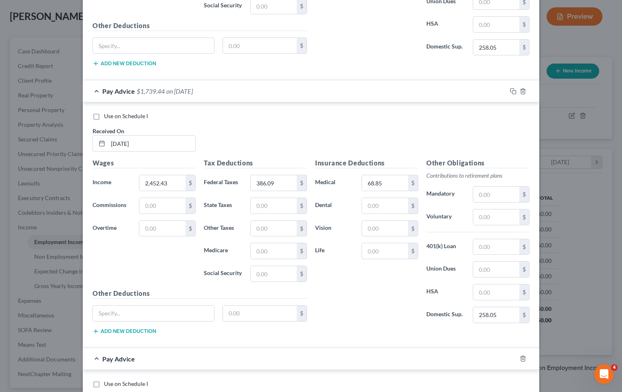
scroll to position [1967, 0]
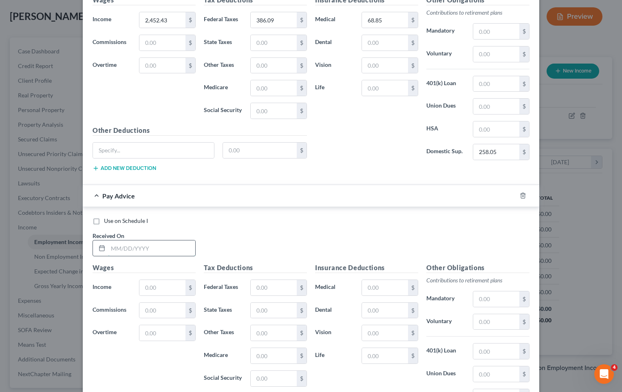
click at [140, 245] on input "text" at bounding box center [151, 248] width 87 height 15
type input "[DATE]"
click at [154, 287] on input "text" at bounding box center [162, 287] width 46 height 15
click at [157, 292] on input "text" at bounding box center [162, 287] width 46 height 15
type input "2,632.48"
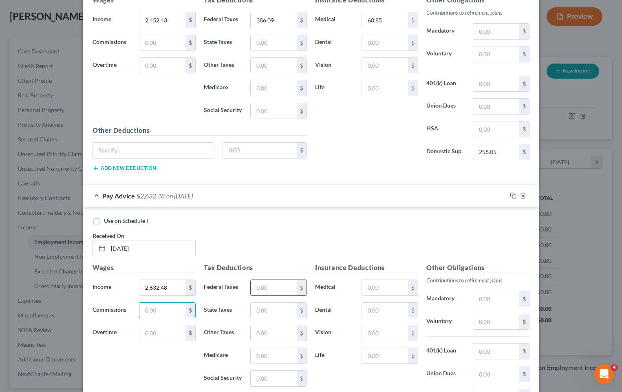
click at [261, 287] on input "text" at bounding box center [274, 287] width 46 height 15
type input "440.54"
drag, startPoint x: 382, startPoint y: 289, endPoint x: 377, endPoint y: 287, distance: 5.5
click at [382, 289] on input "text" at bounding box center [385, 287] width 46 height 15
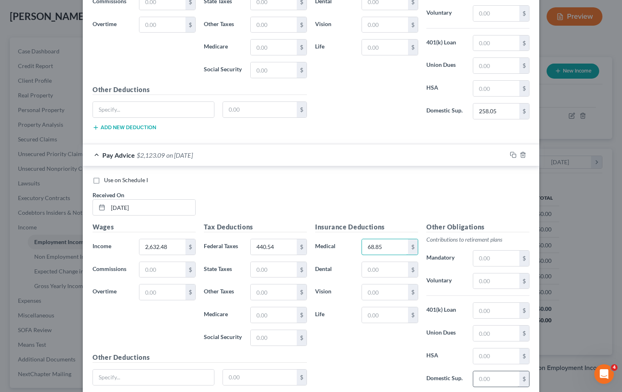
type input "68.85"
click at [486, 380] on input "text" at bounding box center [496, 378] width 46 height 15
type input "258.05"
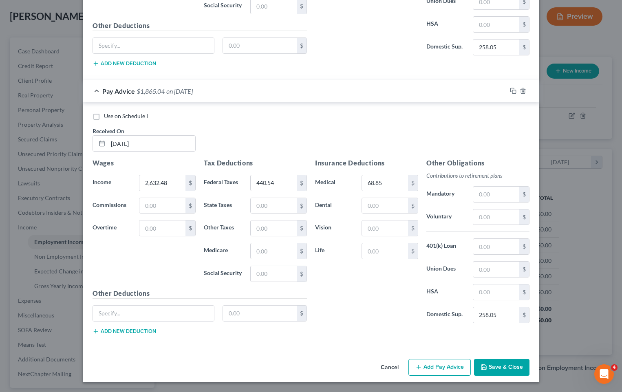
click at [459, 365] on button "Add Pay Advice" at bounding box center [440, 367] width 62 height 17
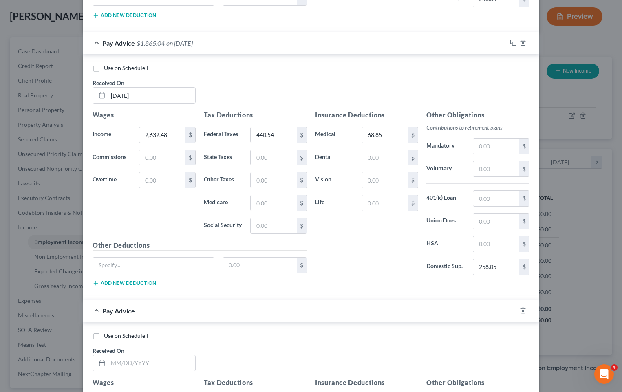
scroll to position [2194, 0]
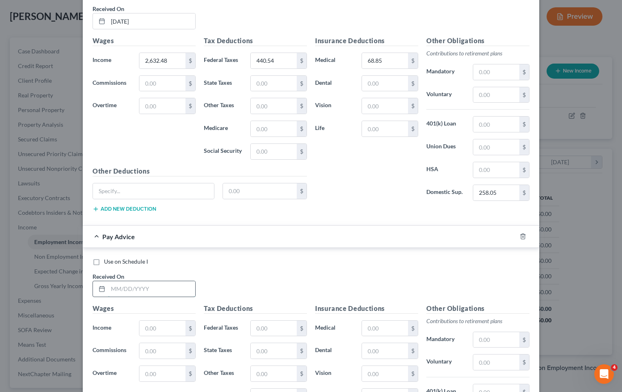
click at [152, 290] on input "text" at bounding box center [151, 288] width 87 height 15
type input "[DATE]"
click at [152, 325] on input "text" at bounding box center [162, 328] width 46 height 15
type input "2,869.18"
click at [270, 330] on input "text" at bounding box center [274, 328] width 46 height 15
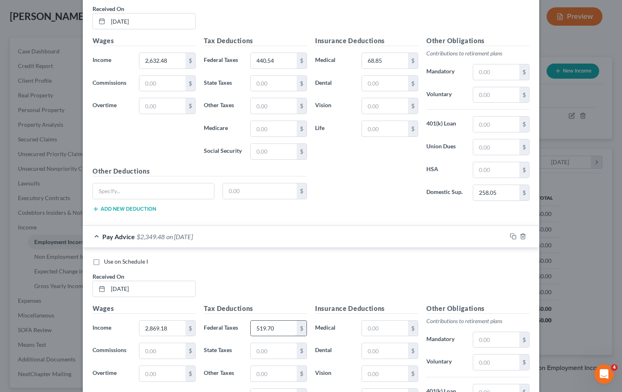
type input "519.70"
click at [375, 328] on input "text" at bounding box center [385, 328] width 46 height 15
type input "68.85"
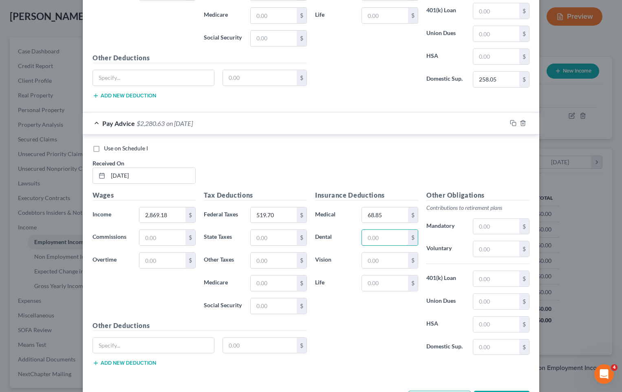
scroll to position [2340, 0]
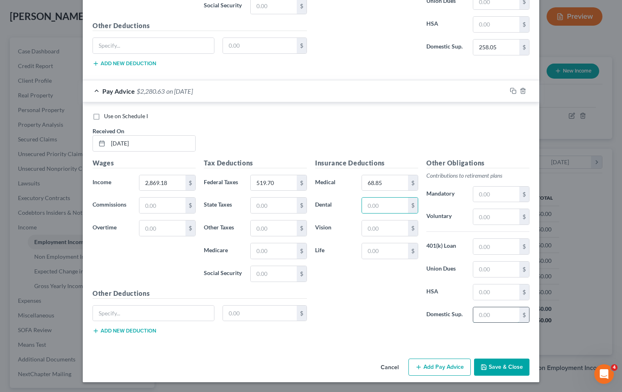
drag, startPoint x: 487, startPoint y: 318, endPoint x: 506, endPoint y: 320, distance: 19.2
click at [487, 318] on input "text" at bounding box center [496, 314] width 46 height 15
type input "258.05"
click at [431, 367] on button "Add Pay Advice" at bounding box center [440, 367] width 62 height 17
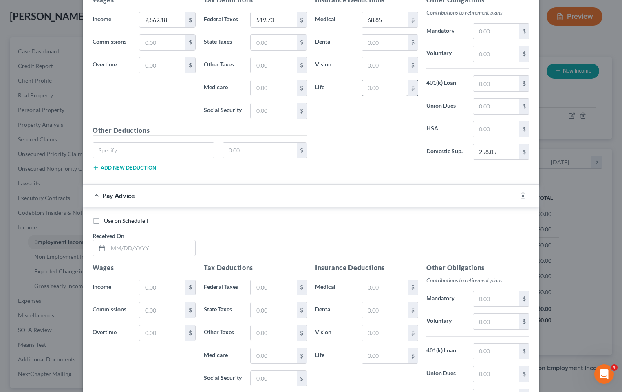
scroll to position [2608, 0]
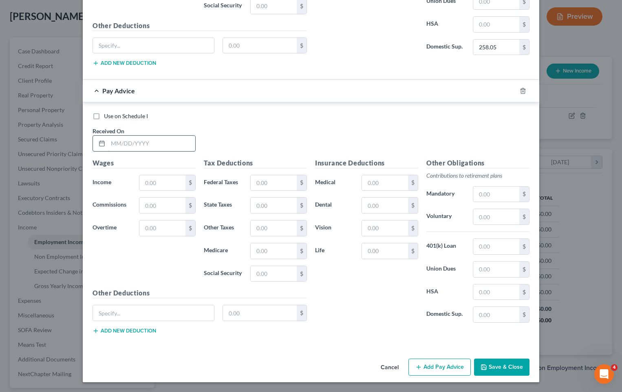
click at [139, 144] on input "text" at bounding box center [151, 143] width 87 height 15
type input "[DATE]"
click at [149, 188] on input "text" at bounding box center [162, 182] width 46 height 15
type input "4,534.64"
click at [281, 182] on input "text" at bounding box center [274, 182] width 46 height 15
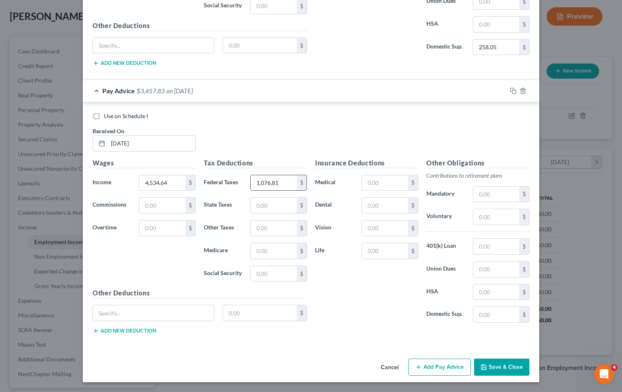
type input "1,076.81"
click at [384, 183] on input "text" at bounding box center [385, 182] width 46 height 15
type input "68.85"
click at [494, 321] on input "text" at bounding box center [496, 314] width 46 height 15
type input "258.05"
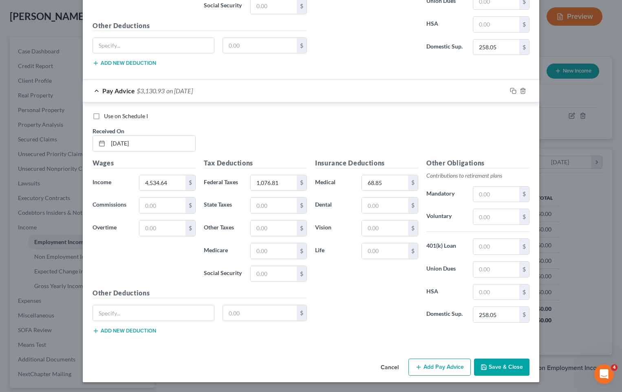
click at [427, 366] on button "Add Pay Advice" at bounding box center [440, 367] width 62 height 17
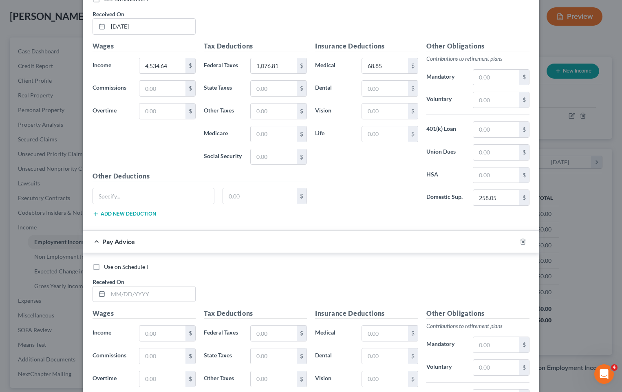
scroll to position [2771, 0]
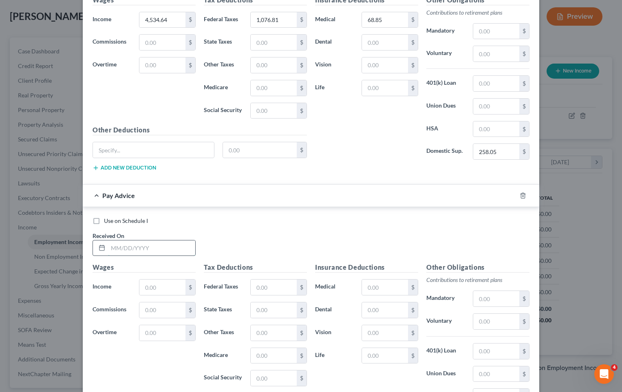
click at [148, 254] on input "text" at bounding box center [151, 248] width 87 height 15
type input "[DATE]"
click at [147, 286] on input "text" at bounding box center [162, 287] width 46 height 15
type input "1,977.84"
click at [263, 285] on input "text" at bounding box center [274, 287] width 46 height 15
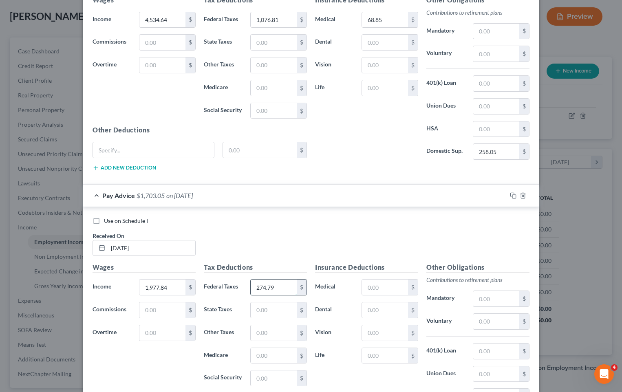
type input "274.79"
click at [390, 287] on input "text" at bounding box center [385, 287] width 46 height 15
type input "68.85"
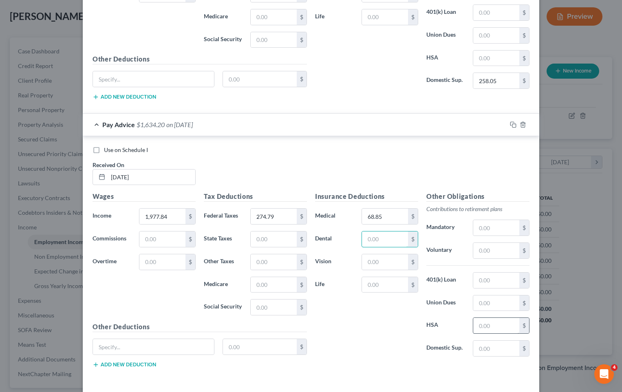
scroll to position [2852, 0]
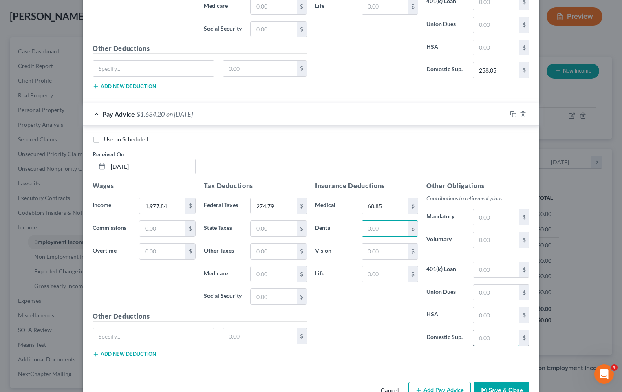
click at [479, 339] on input "text" at bounding box center [496, 337] width 46 height 15
type input "258.05"
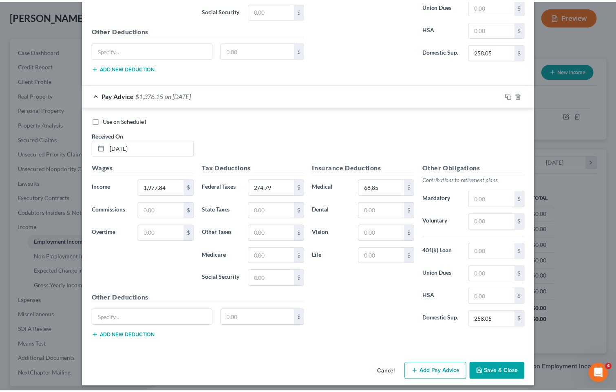
scroll to position [2875, 0]
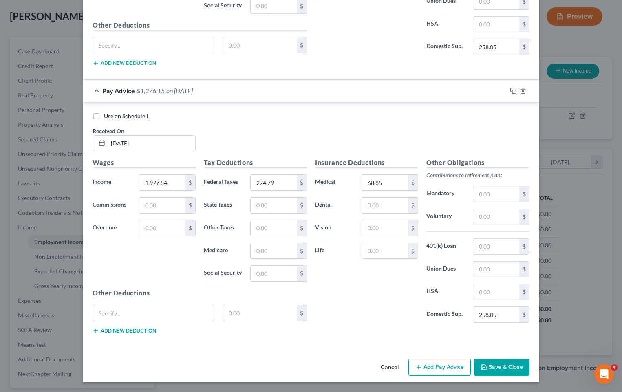
click at [500, 369] on button "Save & Close" at bounding box center [501, 367] width 55 height 17
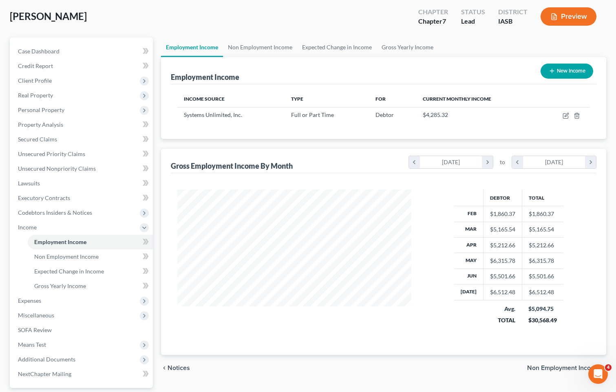
scroll to position [0, 0]
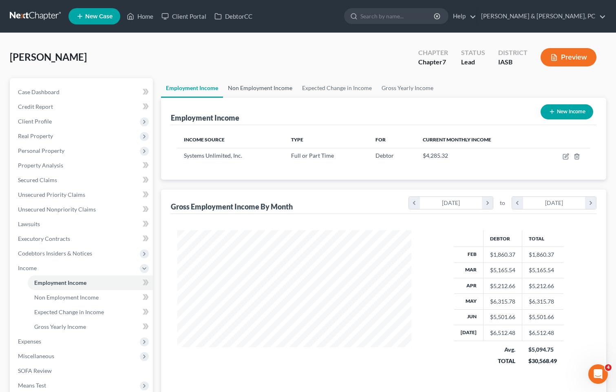
click at [280, 91] on link "Non Employment Income" at bounding box center [260, 88] width 74 height 20
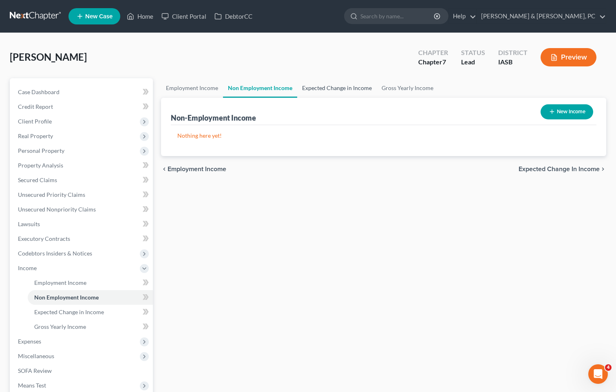
click at [325, 88] on link "Expected Change in Income" at bounding box center [337, 88] width 80 height 20
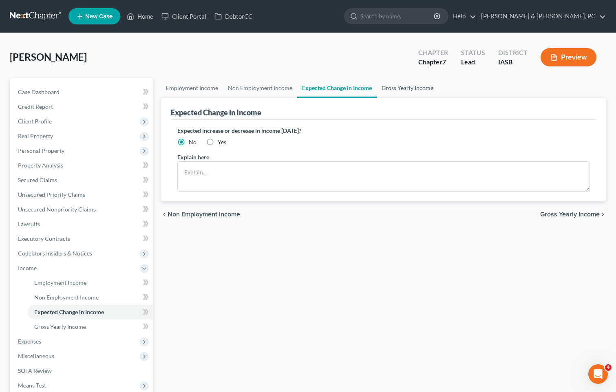
click at [414, 91] on link "Gross Yearly Income" at bounding box center [408, 88] width 62 height 20
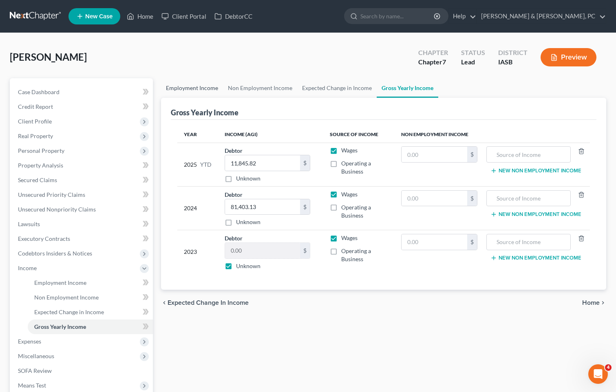
click at [199, 91] on link "Employment Income" at bounding box center [192, 88] width 62 height 20
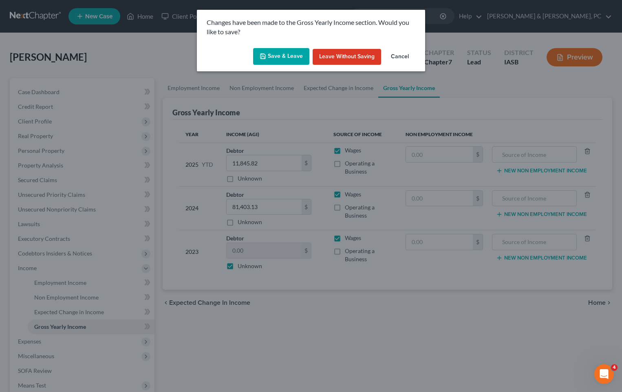
click at [295, 55] on button "Save & Leave" at bounding box center [281, 56] width 56 height 17
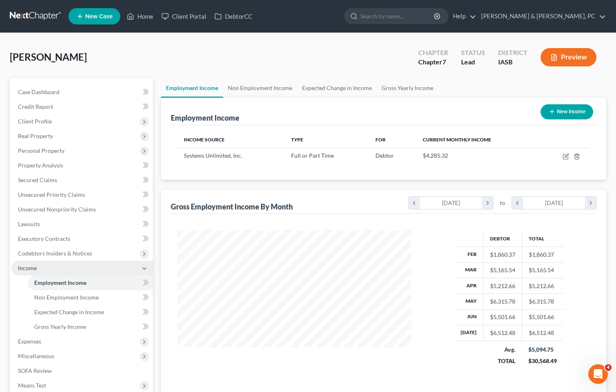
scroll to position [115, 0]
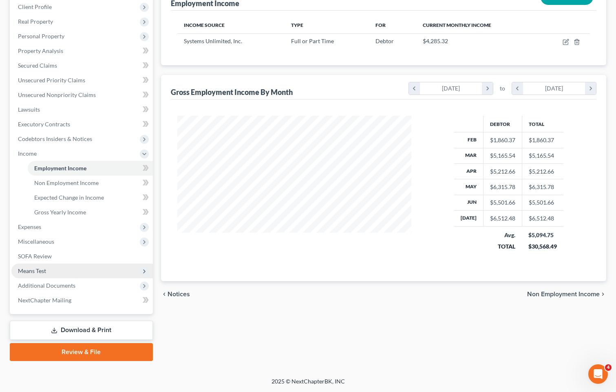
click at [40, 268] on span "Means Test" at bounding box center [32, 270] width 28 height 7
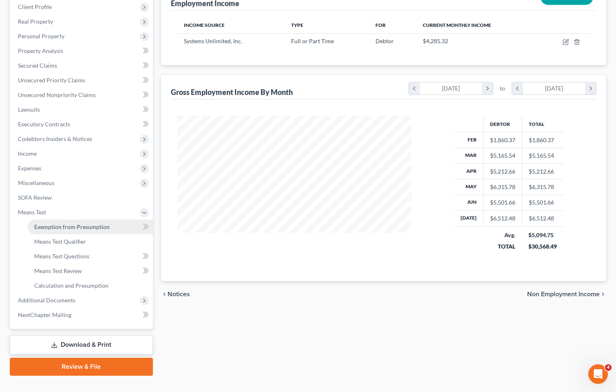
click at [70, 233] on link "Exemption from Presumption" at bounding box center [90, 227] width 125 height 15
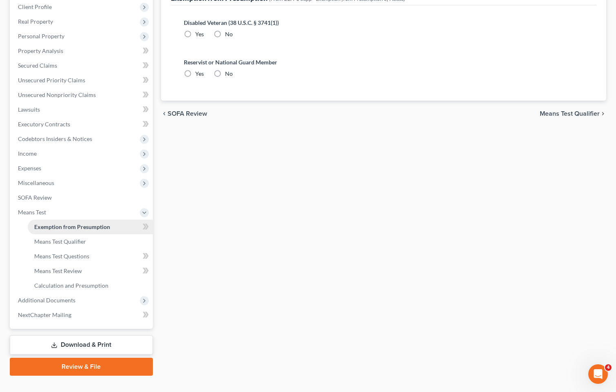
radio input "true"
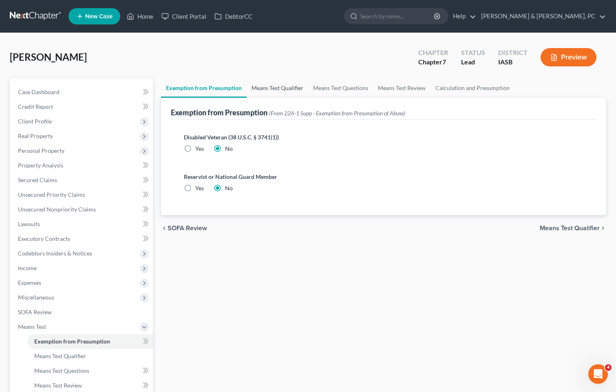
click at [289, 88] on link "Means Test Qualifier" at bounding box center [278, 88] width 62 height 20
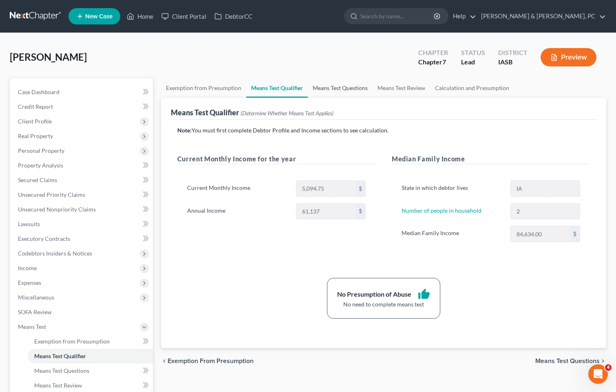
click at [336, 90] on link "Means Test Questions" at bounding box center [340, 88] width 65 height 20
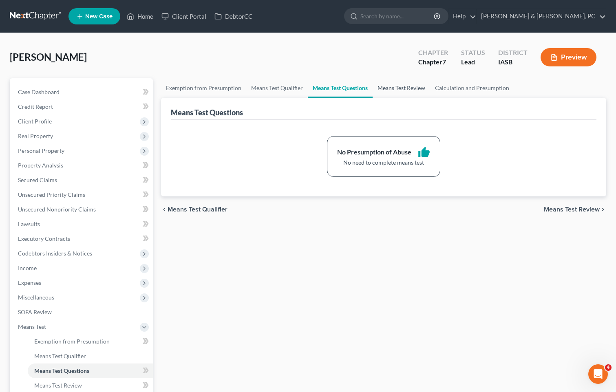
click at [388, 89] on link "Means Test Review" at bounding box center [401, 88] width 57 height 20
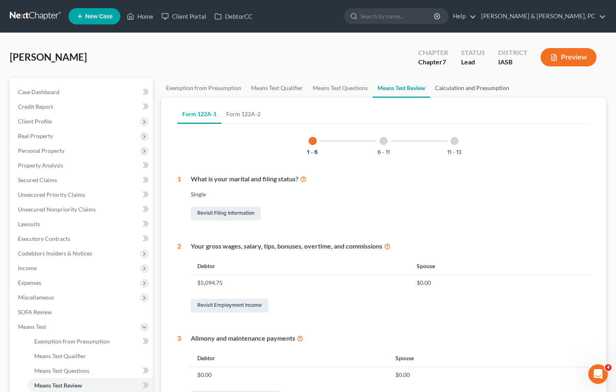
click at [463, 89] on link "Calculation and Presumption" at bounding box center [472, 88] width 84 height 20
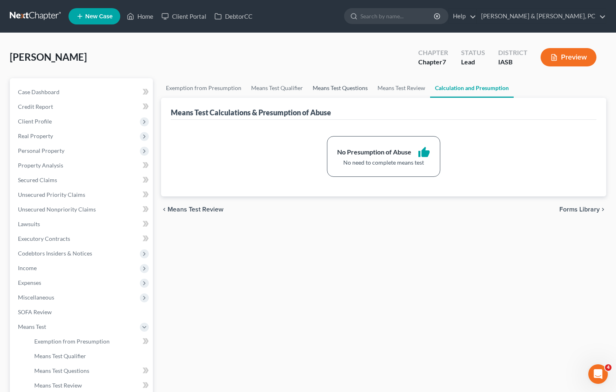
click at [321, 88] on link "Means Test Questions" at bounding box center [340, 88] width 65 height 20
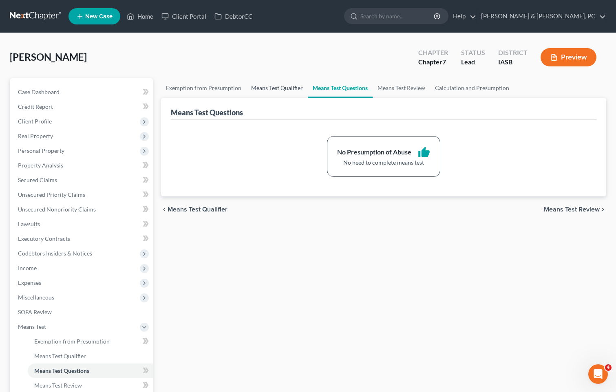
click at [270, 91] on link "Means Test Qualifier" at bounding box center [277, 88] width 62 height 20
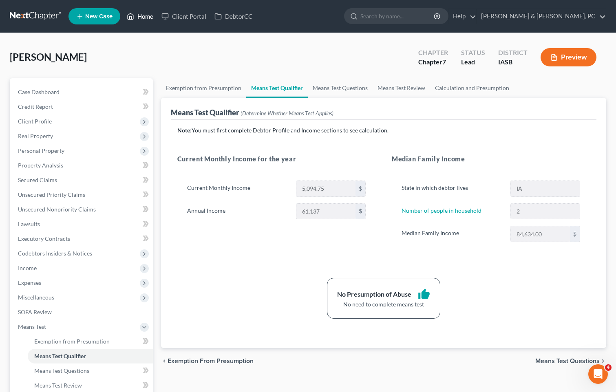
click at [144, 16] on link "Home" at bounding box center [140, 16] width 35 height 15
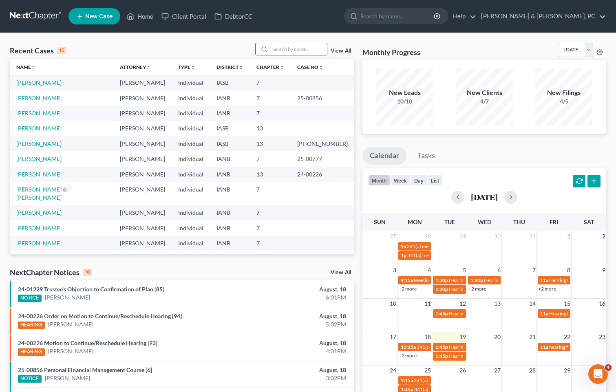
click at [304, 49] on input "search" at bounding box center [298, 49] width 57 height 12
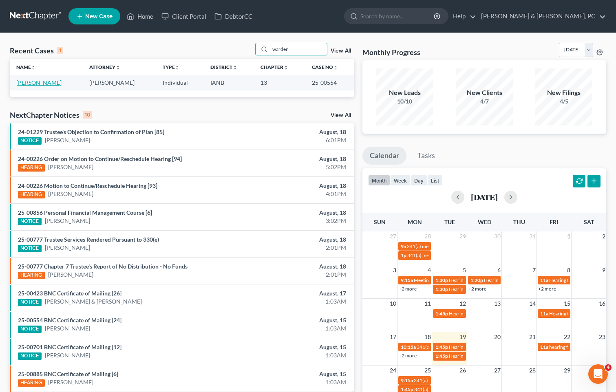
type input "warden"
click at [48, 84] on link "[PERSON_NAME]" at bounding box center [38, 82] width 45 height 7
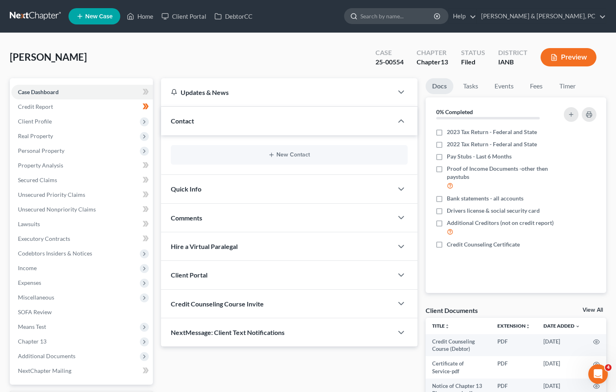
click at [425, 18] on input "search" at bounding box center [397, 16] width 75 height 15
type input "[PERSON_NAME]"
